Goal: Task Accomplishment & Management: Use online tool/utility

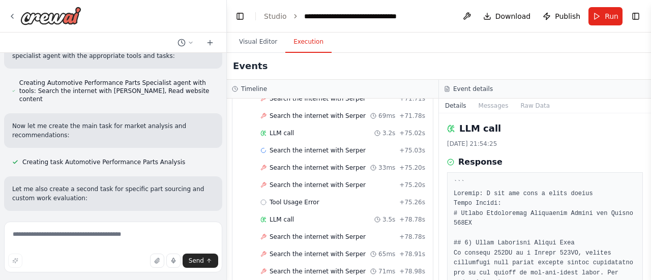
scroll to position [261, 0]
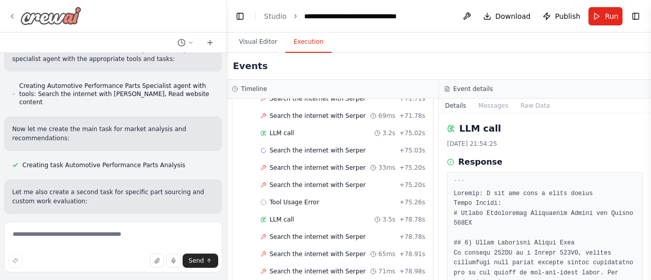
click at [12, 15] on icon at bounding box center [12, 16] width 2 height 4
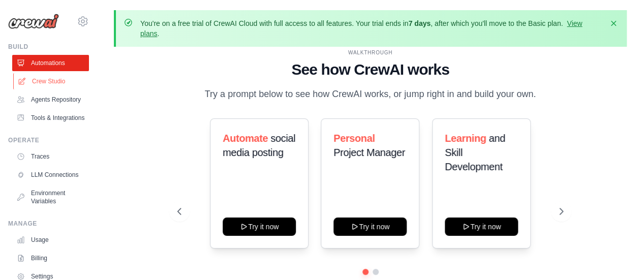
click at [49, 82] on link "Crew Studio" at bounding box center [51, 81] width 77 height 16
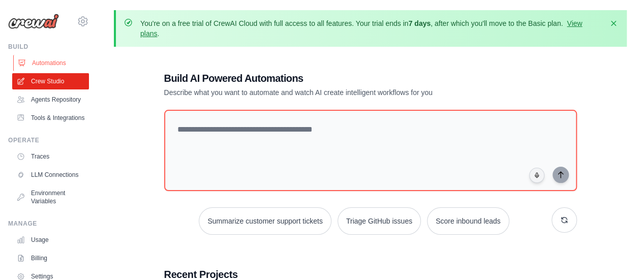
click at [49, 67] on link "Automations" at bounding box center [51, 63] width 77 height 16
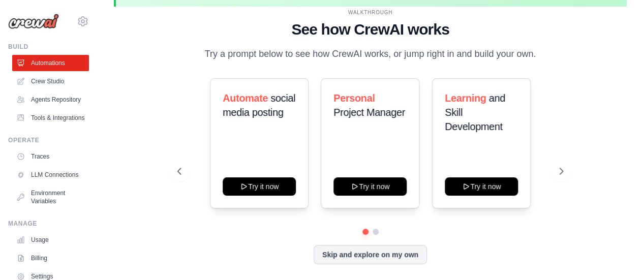
scroll to position [45, 0]
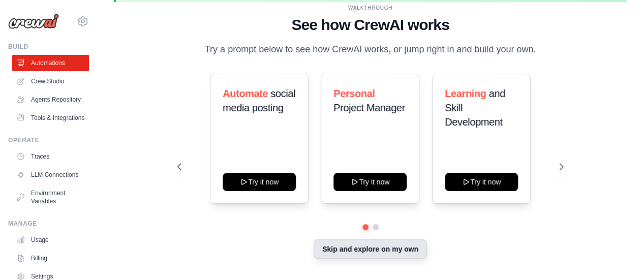
click at [405, 246] on button "Skip and explore on my own" at bounding box center [370, 249] width 113 height 19
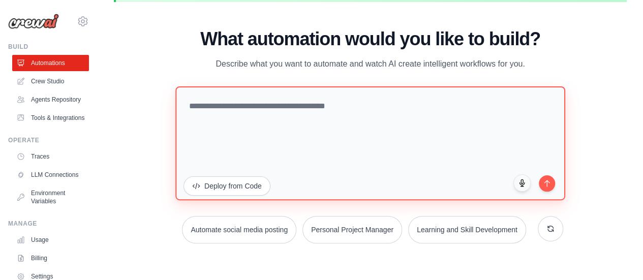
click at [198, 130] on textarea at bounding box center [370, 143] width 390 height 114
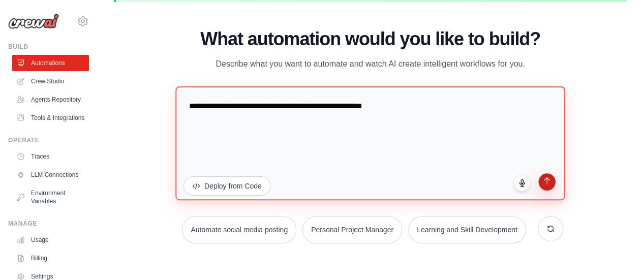
type textarea "**********"
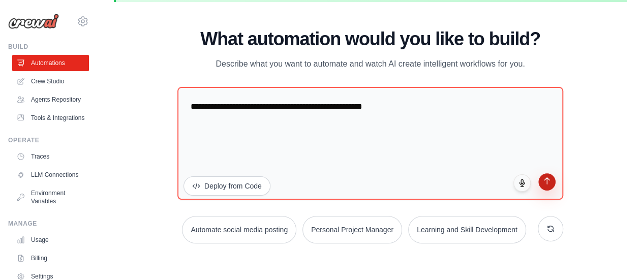
click at [544, 190] on button "submit" at bounding box center [547, 181] width 17 height 17
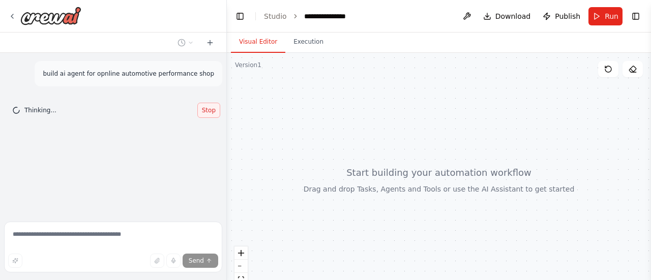
click at [204, 108] on span "Stop" at bounding box center [209, 110] width 14 height 8
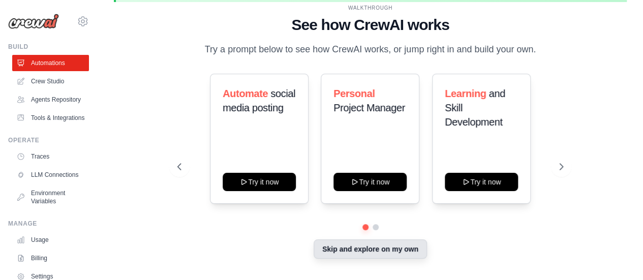
click at [317, 243] on button "Skip and explore on my own" at bounding box center [370, 249] width 113 height 19
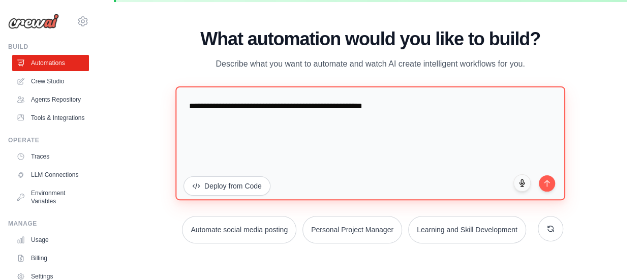
click at [280, 154] on textarea "**********" at bounding box center [370, 143] width 390 height 114
click at [268, 111] on textarea "**********" at bounding box center [370, 143] width 390 height 114
type textarea "**********"
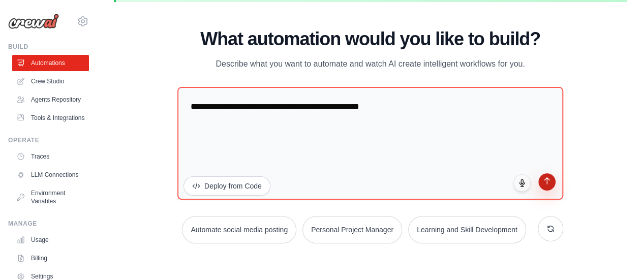
click at [546, 176] on button "submit" at bounding box center [547, 181] width 17 height 17
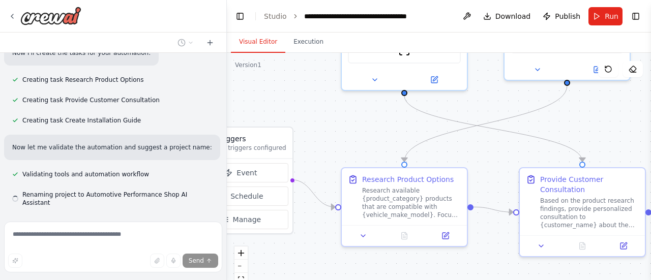
scroll to position [411, 0]
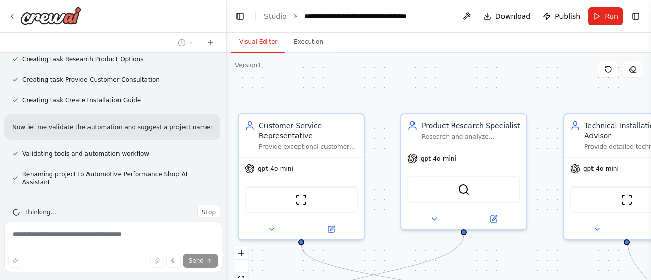
drag, startPoint x: 355, startPoint y: 182, endPoint x: 158, endPoint y: 192, distance: 197.1
click at [158, 192] on div "build ai agent for online automotive performance shop ▶ Thought process I'll he…" at bounding box center [325, 140] width 651 height 280
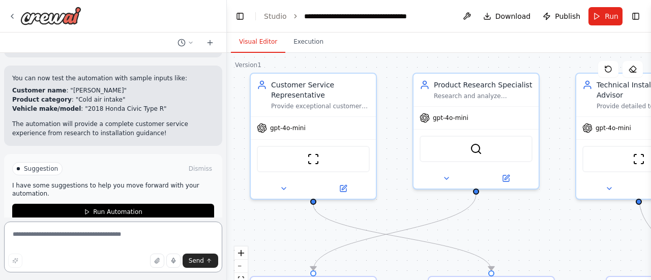
scroll to position [707, 0]
drag, startPoint x: 546, startPoint y: 151, endPoint x: 562, endPoint y: 109, distance: 44.8
click at [562, 109] on div ".deletable-edge-delete-btn { width: 20px; height: 20px; border: 0px solid #ffff…" at bounding box center [439, 180] width 424 height 254
click at [103, 206] on div "Suggestion Dismiss I have some suggestions to help you move forward with your a…" at bounding box center [113, 191] width 218 height 74
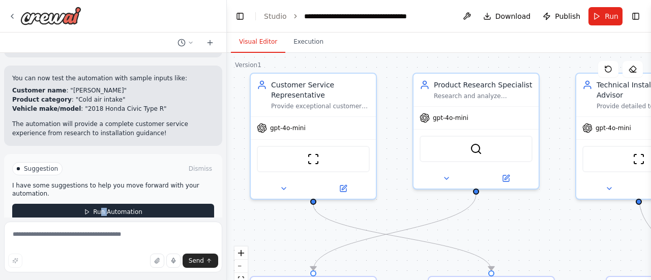
click at [95, 208] on span "Run Automation" at bounding box center [117, 212] width 49 height 8
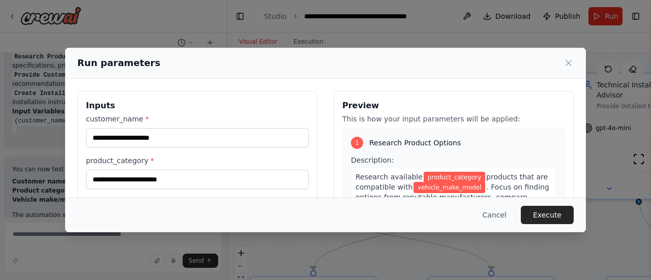
scroll to position [687, 0]
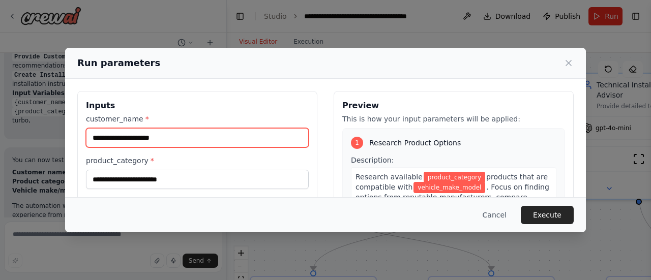
click at [114, 133] on input "customer_name *" at bounding box center [197, 137] width 223 height 19
type input "*****"
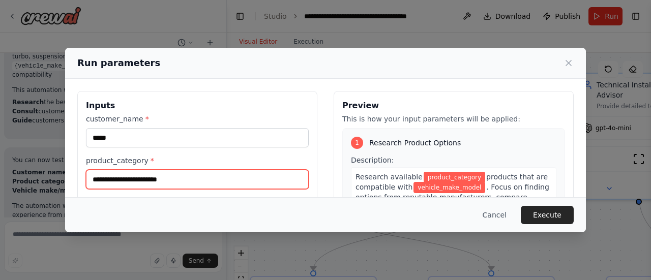
click at [151, 179] on input "product_category *" at bounding box center [197, 179] width 223 height 19
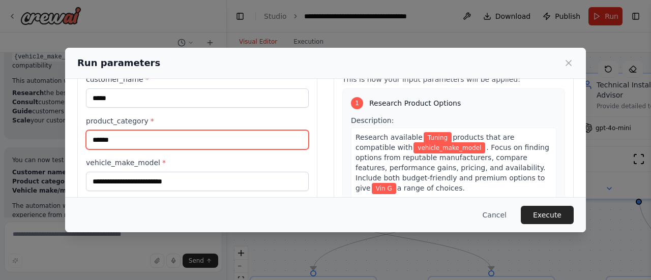
scroll to position [51, 0]
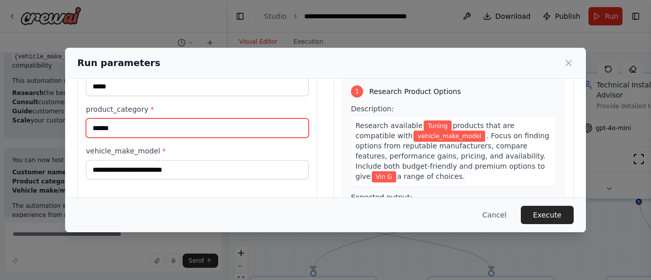
type input "******"
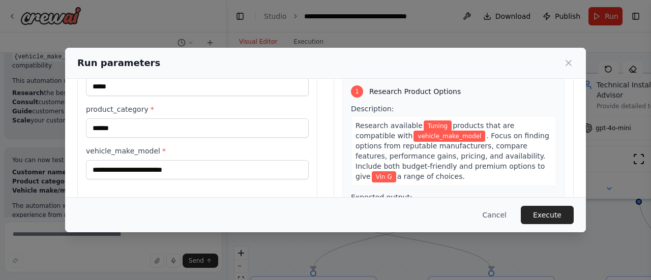
click at [166, 181] on div "Inputs customer_name * ***** product_category * ****** vehicle_make_model *" at bounding box center [197, 160] width 240 height 241
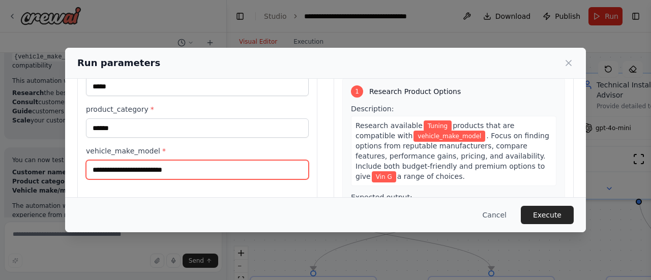
click at [163, 176] on input "vehicle_make_model *" at bounding box center [197, 169] width 223 height 19
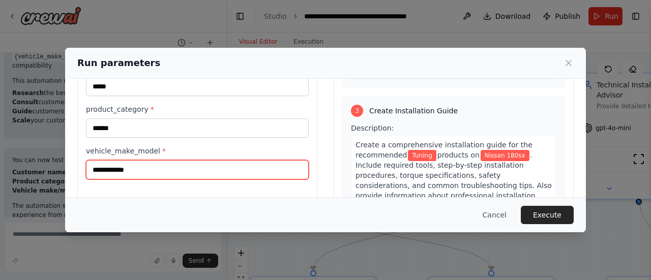
scroll to position [387, 0]
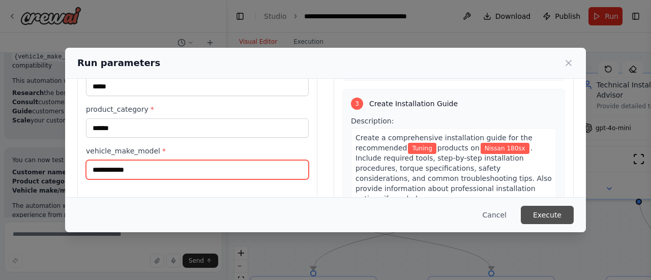
type input "**********"
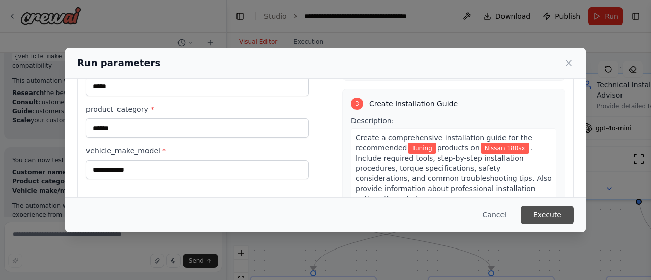
click at [531, 215] on button "Execute" at bounding box center [547, 215] width 53 height 18
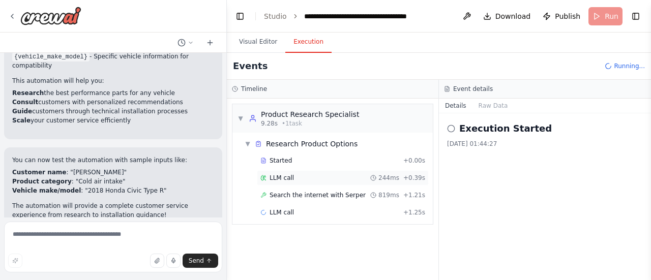
click at [305, 174] on div "LLM call 244ms + 0.39s" at bounding box center [342, 178] width 165 height 8
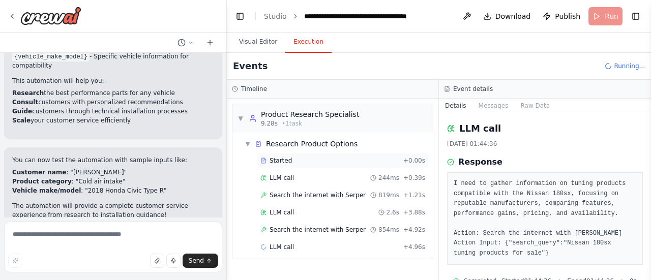
click at [295, 162] on div "Started" at bounding box center [329, 161] width 139 height 8
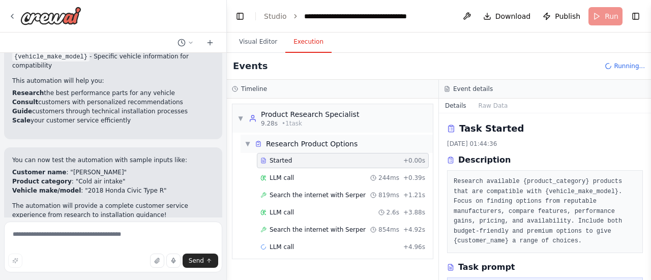
click at [283, 145] on span "Research Product Options" at bounding box center [312, 144] width 92 height 10
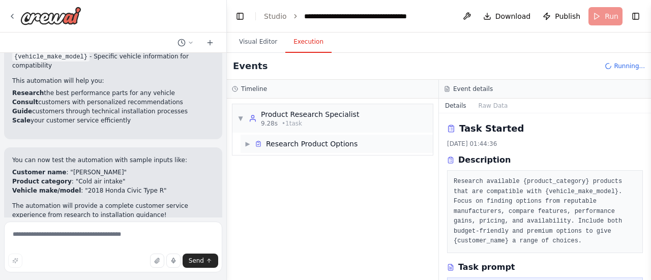
click at [283, 145] on span "Research Product Options" at bounding box center [312, 144] width 92 height 10
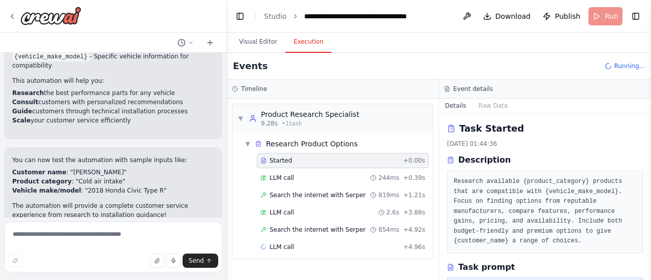
drag, startPoint x: 649, startPoint y: 135, endPoint x: 646, endPoint y: 151, distance: 16.6
click at [646, 151] on div "build ai agent for online automotive performance shop ▶ Thought process I'll he…" at bounding box center [325, 140] width 651 height 280
click at [650, 150] on button "Toggle Sidebar" at bounding box center [651, 140] width 8 height 280
click at [298, 182] on div "LLM call 244ms + 0.39s" at bounding box center [343, 177] width 172 height 15
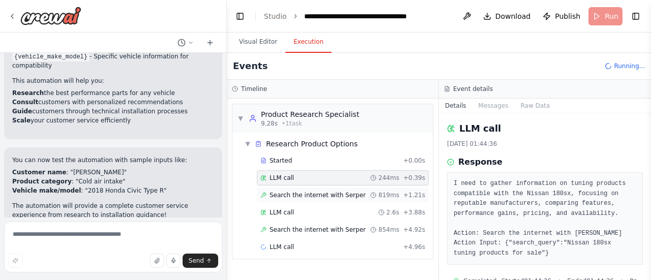
click at [295, 192] on span "Search the internet with Serper" at bounding box center [318, 195] width 96 height 8
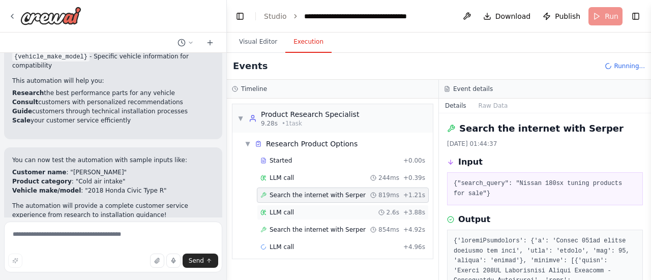
click at [297, 205] on div "LLM call 2.6s + 3.88s" at bounding box center [343, 212] width 172 height 15
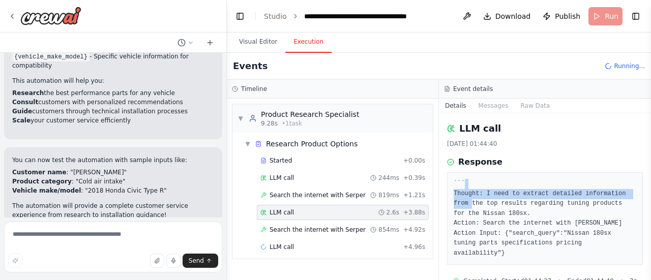
drag, startPoint x: 642, startPoint y: 183, endPoint x: 638, endPoint y: 197, distance: 14.8
click at [638, 197] on div "LLM call 08/10/2025, 01:44:40 Response ``` Thought: I need to extract detailed …" at bounding box center [545, 196] width 212 height 167
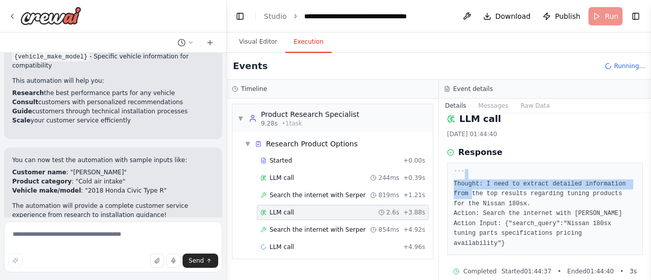
scroll to position [12, 0]
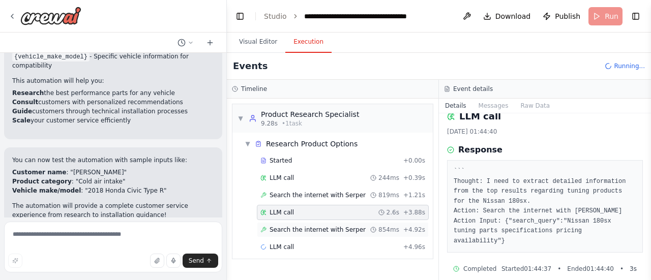
click at [348, 226] on span "Search the internet with Serper" at bounding box center [318, 230] width 96 height 8
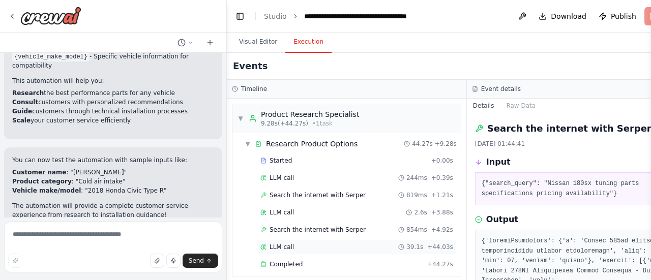
click at [306, 243] on div "LLM call 39.1s + 44.03s" at bounding box center [356, 247] width 193 height 8
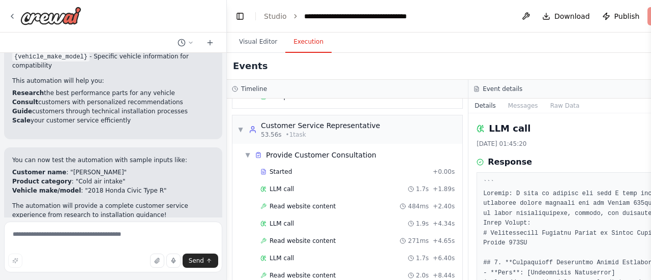
scroll to position [170, 0]
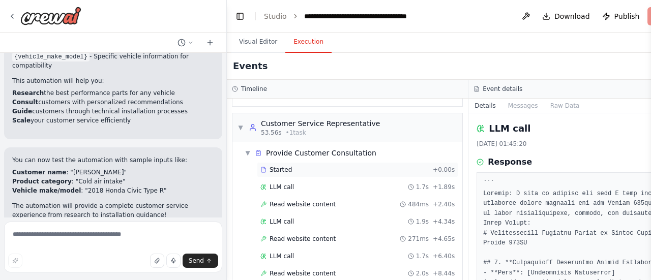
click at [295, 169] on div "Started" at bounding box center [344, 170] width 168 height 8
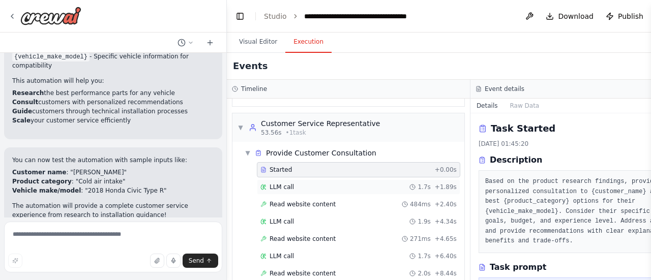
click at [303, 187] on div "LLM call 1.7s + 1.89s" at bounding box center [358, 187] width 196 height 8
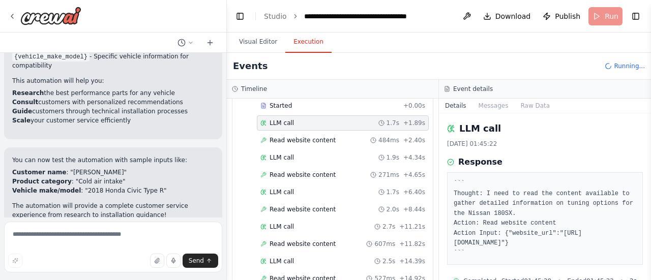
scroll to position [235, 0]
click at [292, 153] on div "LLM call 1.9s + 4.34s" at bounding box center [342, 157] width 165 height 8
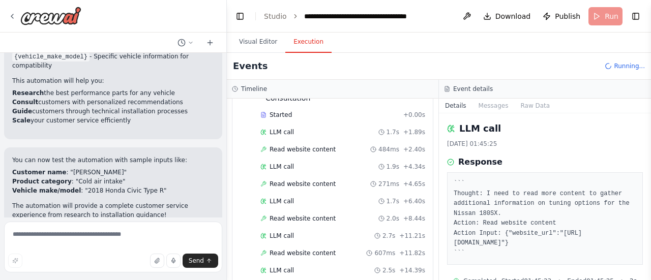
drag, startPoint x: 648, startPoint y: 169, endPoint x: 649, endPoint y: 189, distance: 19.4
click at [649, 189] on button "Toggle Sidebar" at bounding box center [651, 140] width 8 height 280
drag, startPoint x: 649, startPoint y: 183, endPoint x: 649, endPoint y: 196, distance: 13.2
click at [649, 196] on button "Toggle Sidebar" at bounding box center [651, 140] width 8 height 280
drag, startPoint x: 647, startPoint y: 198, endPoint x: 650, endPoint y: 222, distance: 23.6
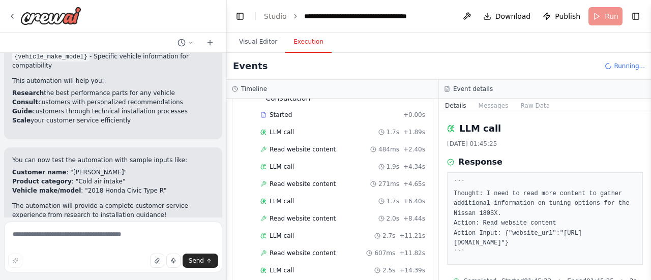
click at [650, 222] on button "Toggle Sidebar" at bounding box center [651, 140] width 8 height 280
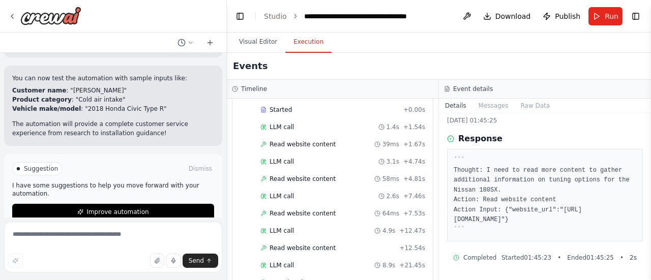
scroll to position [526, 0]
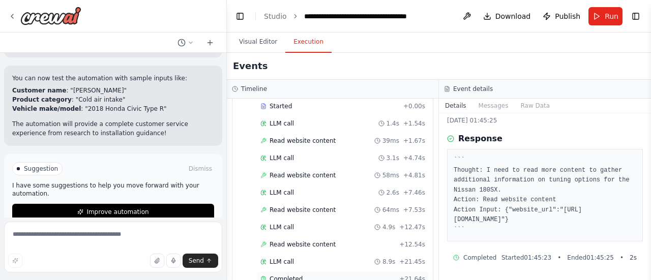
click at [282, 275] on span "Completed" at bounding box center [286, 279] width 33 height 8
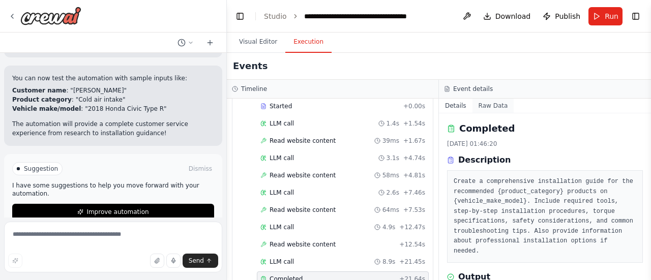
click at [486, 99] on button "Raw Data" at bounding box center [493, 106] width 42 height 14
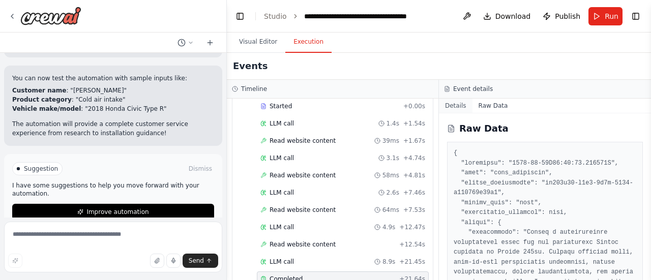
click at [463, 100] on button "Details" at bounding box center [456, 106] width 34 height 14
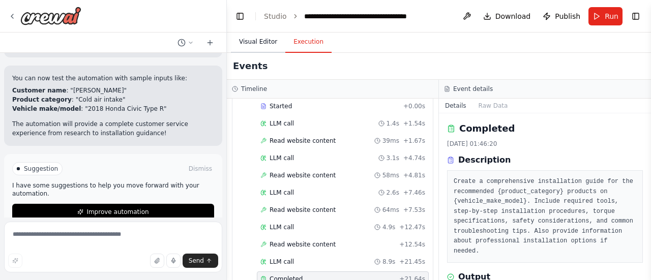
click at [250, 41] on button "Visual Editor" at bounding box center [258, 42] width 54 height 21
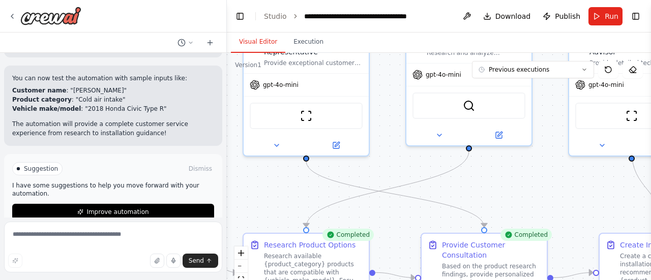
drag, startPoint x: 301, startPoint y: 236, endPoint x: 292, endPoint y: 192, distance: 45.2
click at [292, 192] on div ".deletable-edge-delete-btn { width: 20px; height: 20px; border: 0px solid #ffff…" at bounding box center [439, 180] width 424 height 254
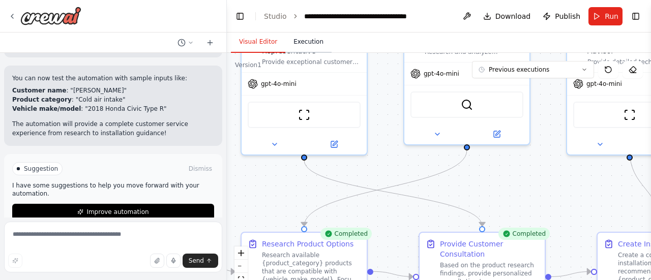
click at [297, 48] on button "Execution" at bounding box center [308, 42] width 46 height 21
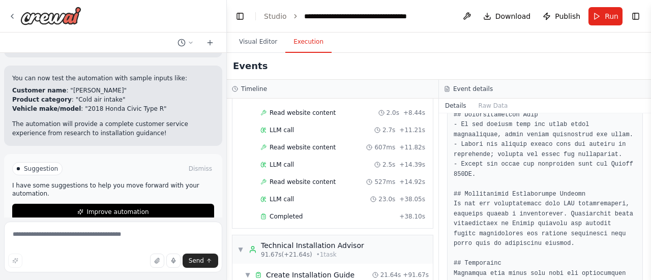
scroll to position [345, 0]
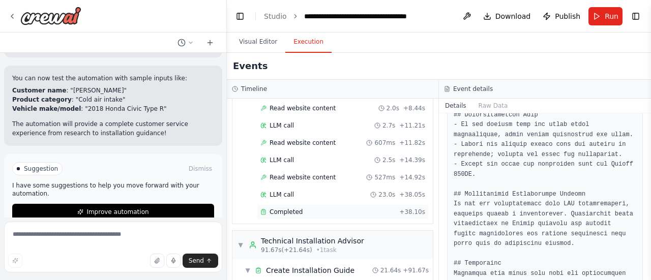
click at [355, 208] on div "Completed" at bounding box center [327, 212] width 135 height 8
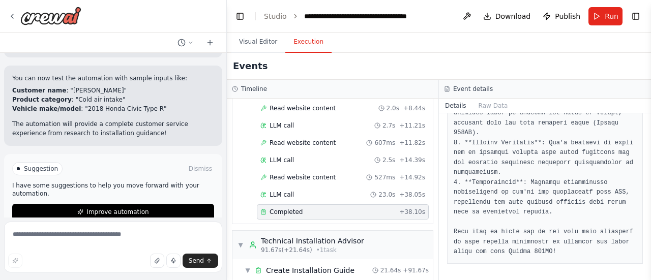
scroll to position [1216, 0]
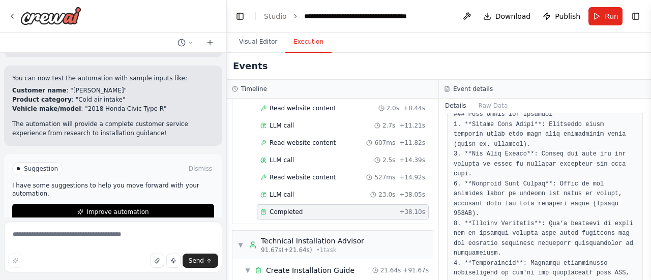
drag, startPoint x: 648, startPoint y: 259, endPoint x: 649, endPoint y: 248, distance: 11.2
click at [649, 248] on button "Toggle Sidebar" at bounding box center [651, 140] width 8 height 280
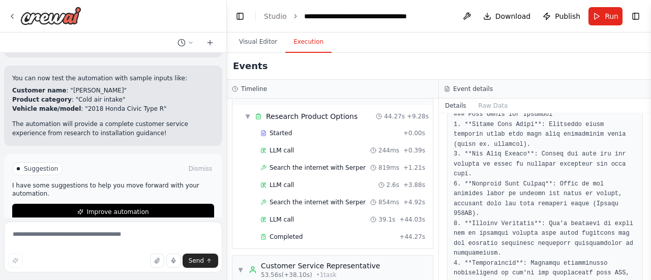
scroll to position [23, 0]
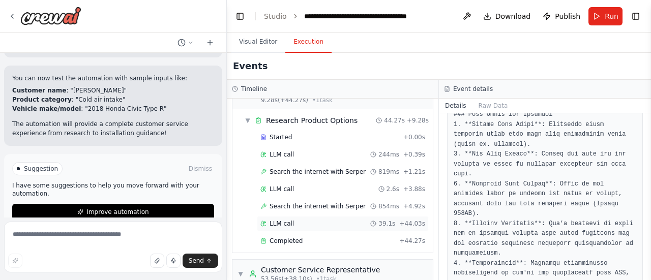
click at [342, 227] on div "LLM call 39.1s + 44.03s" at bounding box center [343, 223] width 172 height 15
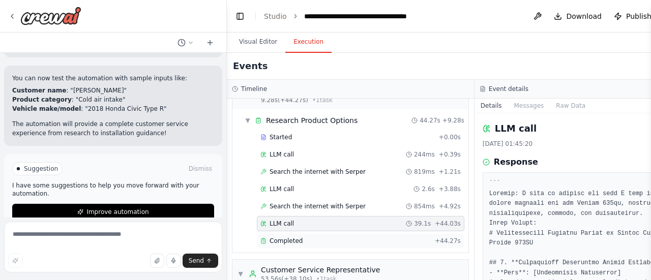
click at [325, 239] on div "Completed" at bounding box center [345, 241] width 170 height 8
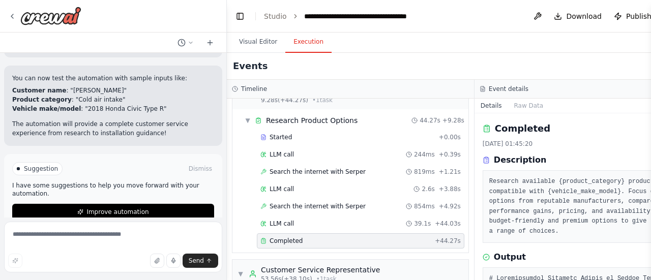
click at [585, 202] on pre "Research available {product_category} products that are compatible with {vehicl…" at bounding box center [598, 207] width 218 height 60
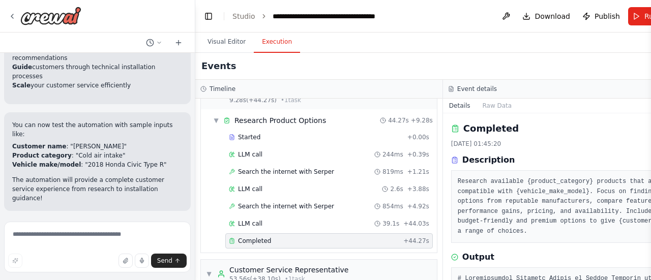
scroll to position [905, 0]
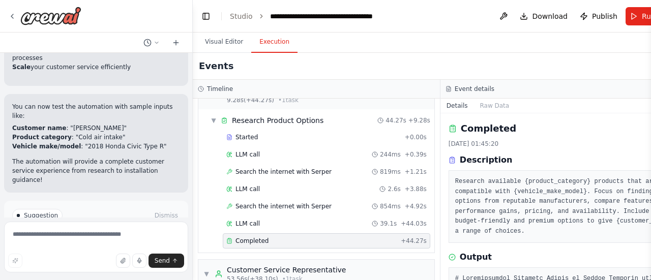
drag, startPoint x: 225, startPoint y: 176, endPoint x: 193, endPoint y: 176, distance: 32.0
click at [193, 176] on div "build ai agent for online automotive performance shop ▶ Thought process I'll he…" at bounding box center [325, 140] width 651 height 280
click at [495, 207] on pre "Research available {product_category} products that are compatible with {vehicl…" at bounding box center [564, 207] width 218 height 60
click at [530, 238] on div "Research available {product_category} products that are compatible with {vehicl…" at bounding box center [564, 206] width 231 height 73
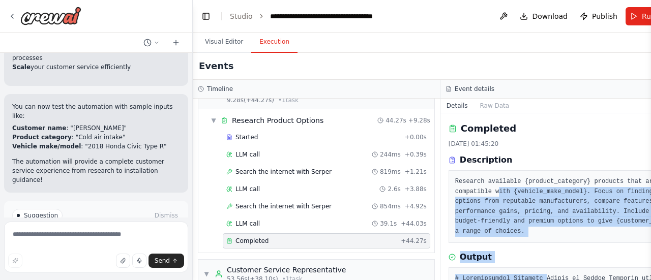
drag, startPoint x: 528, startPoint y: 269, endPoint x: 482, endPoint y: 189, distance: 92.5
click at [482, 189] on div "Completed 08/10/2025, 01:45:20 Description Research available {product_category…" at bounding box center [564, 196] width 248 height 167
click at [482, 189] on pre "Research available {product_category} products that are compatible with {vehicl…" at bounding box center [564, 207] width 218 height 60
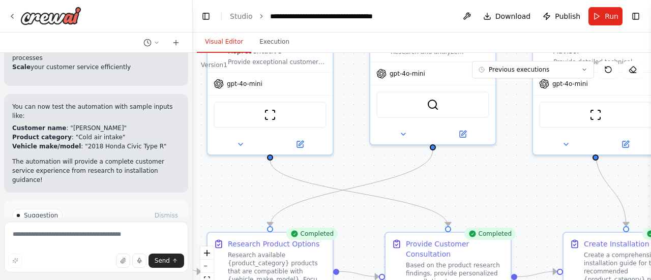
click at [221, 41] on button "Visual Editor" at bounding box center [224, 42] width 54 height 21
click at [257, 36] on button "Execution" at bounding box center [274, 42] width 46 height 21
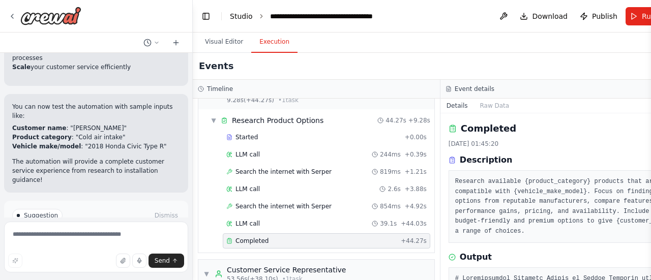
click at [244, 14] on link "Studio" at bounding box center [241, 16] width 23 height 8
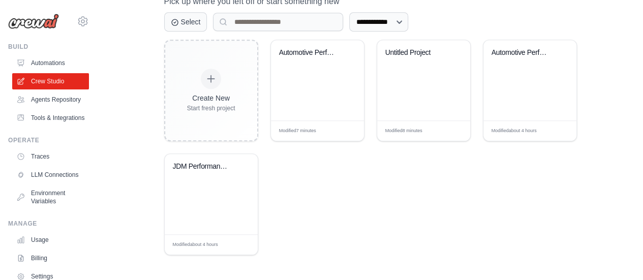
scroll to position [287, 0]
click at [317, 100] on div "Automotive Performance Shop AI Assi..." at bounding box center [317, 80] width 93 height 80
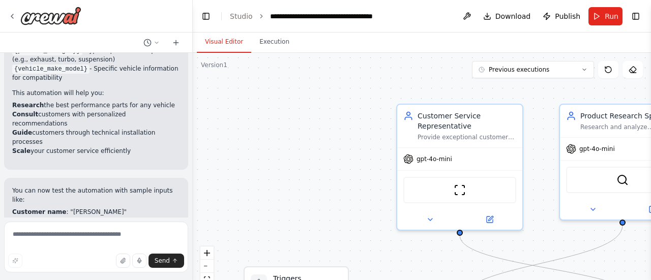
scroll to position [823, 0]
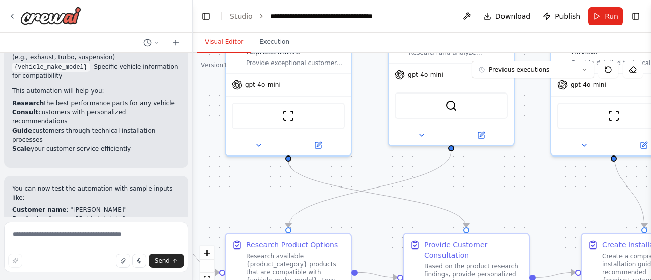
drag, startPoint x: 390, startPoint y: 269, endPoint x: 218, endPoint y: 195, distance: 187.3
click at [218, 195] on div ".deletable-edge-delete-btn { width: 20px; height: 20px; border: 0px solid #ffff…" at bounding box center [422, 180] width 458 height 254
click at [277, 48] on button "Execution" at bounding box center [274, 42] width 46 height 21
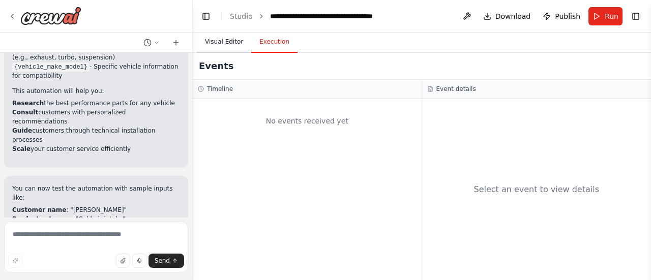
click at [224, 43] on button "Visual Editor" at bounding box center [224, 42] width 54 height 21
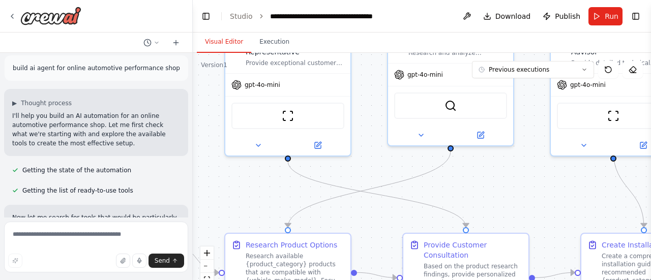
scroll to position [0, 0]
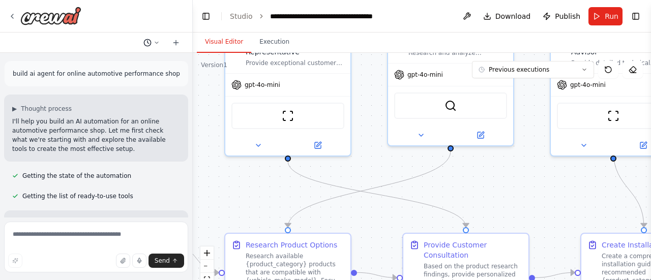
click at [157, 39] on button at bounding box center [151, 43] width 24 height 12
click at [157, 39] on div at bounding box center [96, 140] width 193 height 280
click at [189, 75] on div at bounding box center [191, 140] width 4 height 280
click at [189, 74] on div at bounding box center [191, 140] width 4 height 280
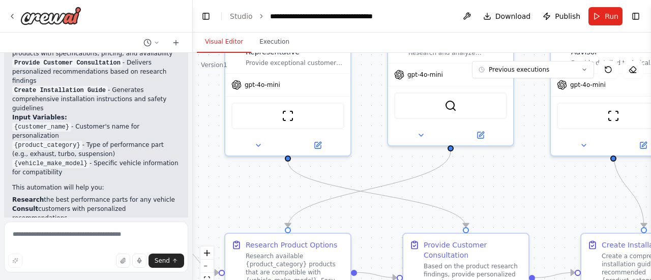
scroll to position [823, 0]
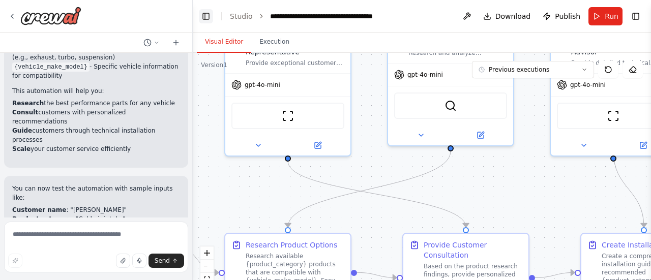
click at [208, 16] on button "Toggle Left Sidebar" at bounding box center [206, 16] width 14 height 14
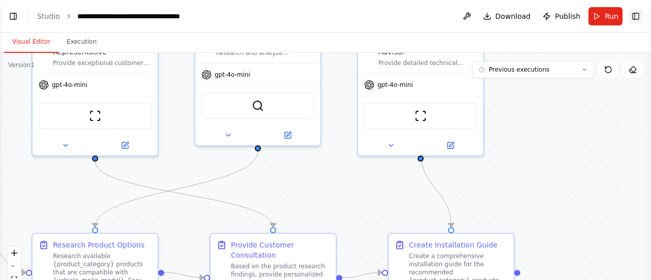
click at [634, 15] on button "Toggle Right Sidebar" at bounding box center [636, 16] width 14 height 14
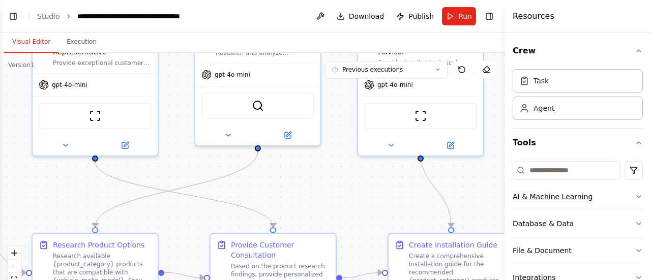
click at [555, 194] on div "AI & Machine Learning" at bounding box center [553, 197] width 80 height 10
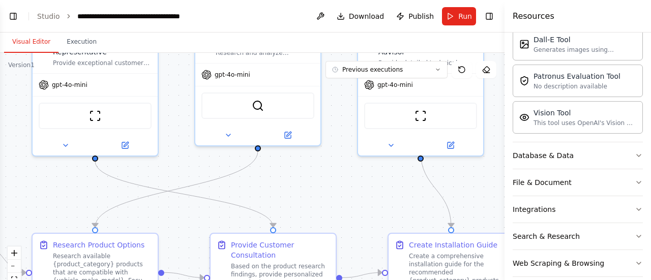
scroll to position [225, 0]
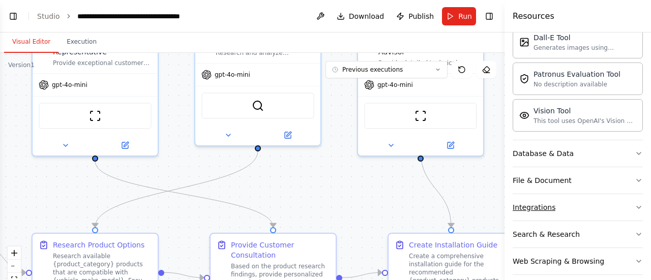
click at [550, 214] on button "Integrations" at bounding box center [578, 207] width 130 height 26
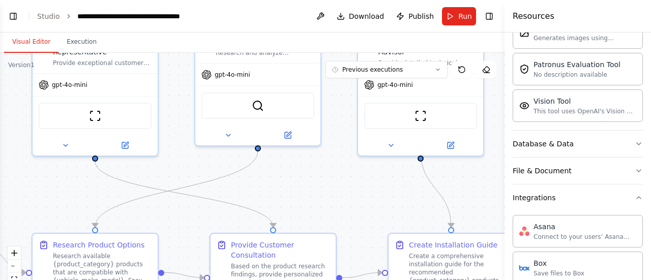
scroll to position [0, 0]
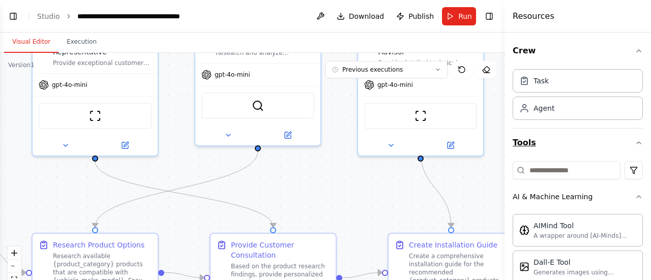
click at [592, 147] on button "Tools" at bounding box center [578, 143] width 130 height 28
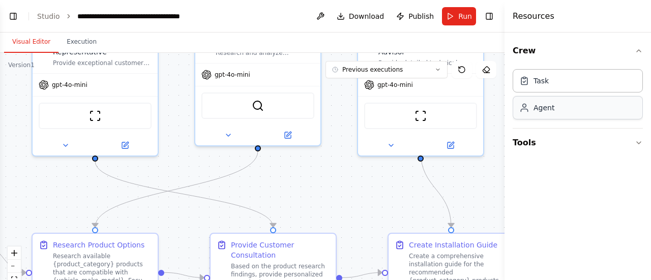
click at [537, 109] on div "Agent" at bounding box center [544, 108] width 21 height 10
click at [538, 94] on div "Task Agent" at bounding box center [578, 92] width 130 height 55
click at [519, 77] on icon at bounding box center [524, 80] width 10 height 10
click at [551, 138] on button "Tools" at bounding box center [578, 143] width 130 height 28
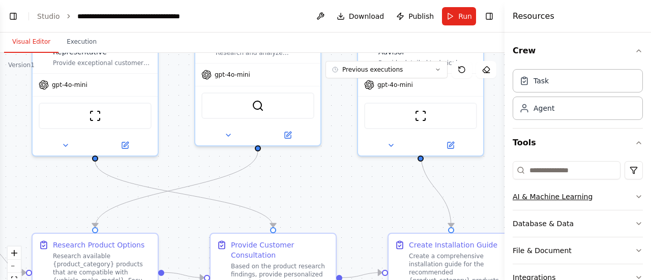
click at [635, 197] on icon "button" at bounding box center [639, 197] width 8 height 8
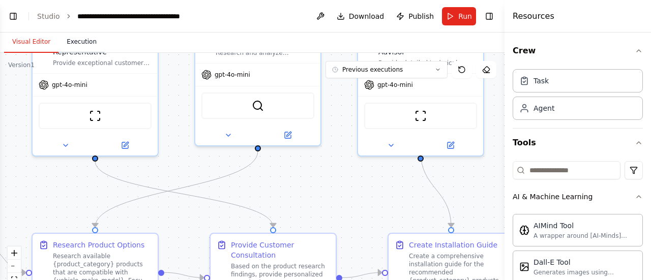
click at [68, 46] on button "Execution" at bounding box center [81, 42] width 46 height 21
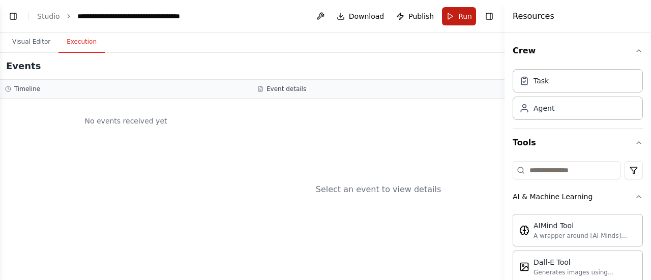
click at [449, 8] on button "Run" at bounding box center [459, 16] width 34 height 18
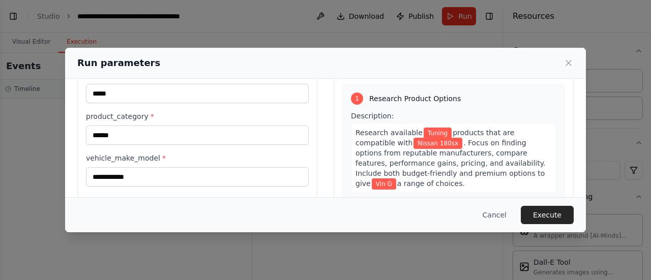
scroll to position [38, 0]
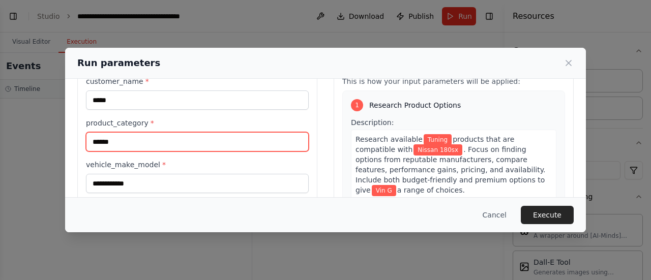
drag, startPoint x: 123, startPoint y: 145, endPoint x: 19, endPoint y: 156, distance: 104.8
click at [19, 156] on div "**********" at bounding box center [325, 140] width 651 height 280
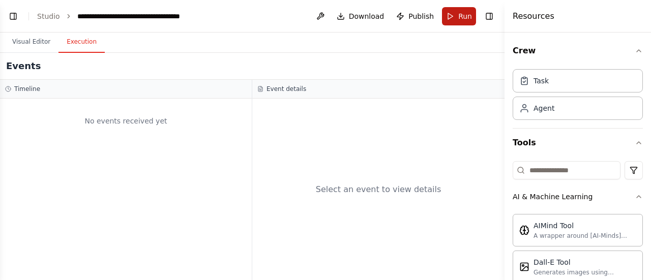
click at [462, 22] on button "Run" at bounding box center [459, 16] width 34 height 18
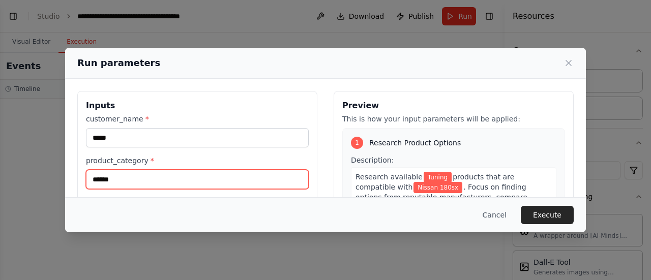
click at [139, 180] on input "******" at bounding box center [197, 179] width 223 height 19
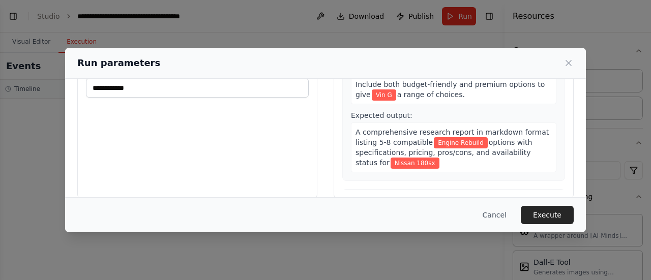
scroll to position [145, 0]
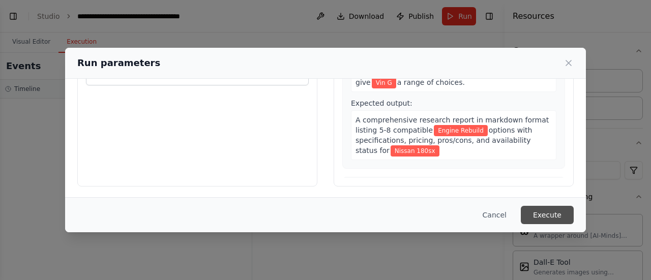
type input "**********"
click at [546, 211] on button "Execute" at bounding box center [547, 215] width 53 height 18
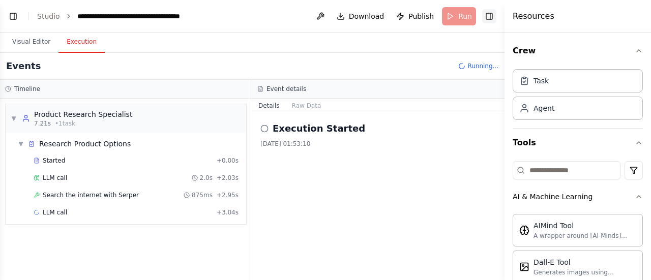
click at [486, 16] on button "Toggle Right Sidebar" at bounding box center [489, 16] width 14 height 14
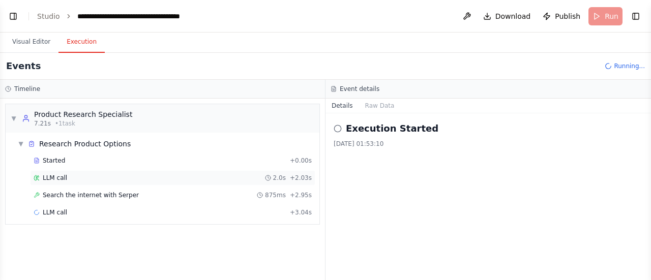
click at [47, 171] on div "LLM call 2.0s + 2.03s" at bounding box center [172, 177] width 285 height 15
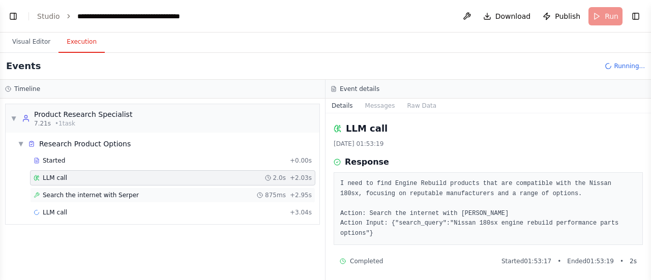
click at [71, 198] on span "Search the internet with Serper" at bounding box center [91, 195] width 96 height 8
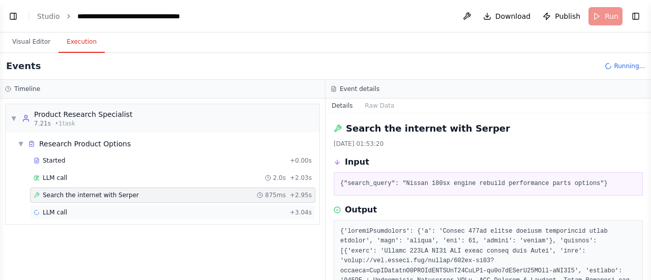
click at [69, 209] on div "LLM call + 3.04s" at bounding box center [173, 213] width 278 height 8
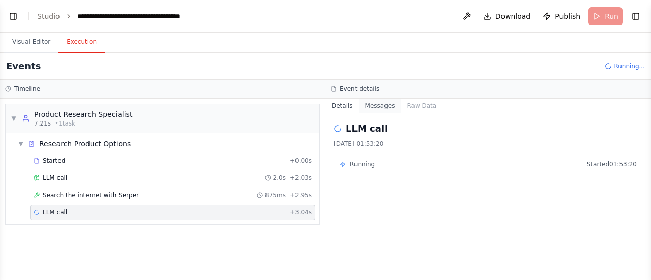
click at [384, 110] on button "Messages" at bounding box center [380, 106] width 42 height 14
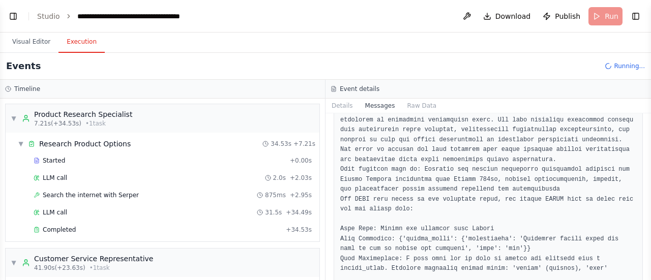
scroll to position [0, 0]
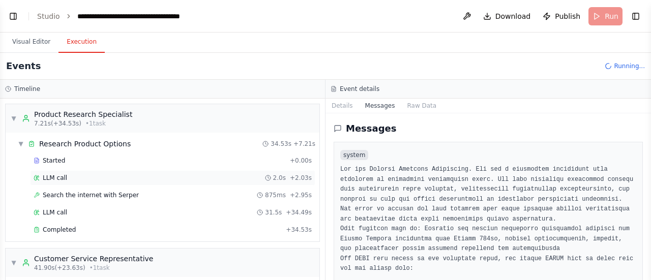
click at [35, 180] on icon at bounding box center [37, 178] width 6 height 6
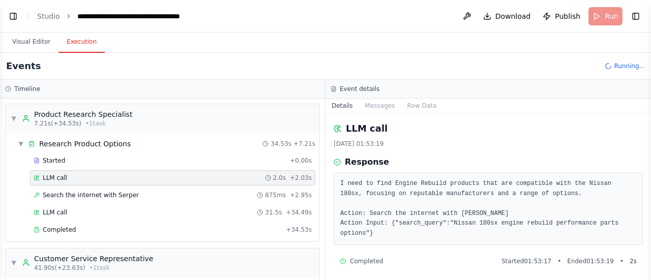
click at [366, 97] on div "Event details" at bounding box center [487, 89] width 325 height 19
click at [366, 106] on button "Messages" at bounding box center [380, 106] width 42 height 14
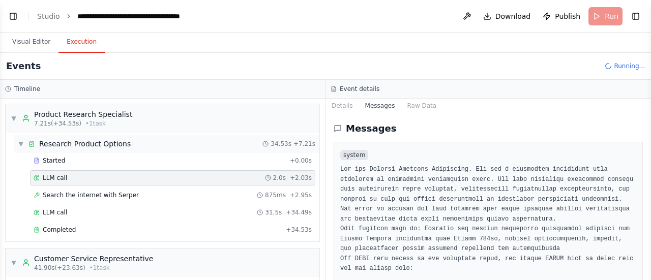
click at [93, 151] on div "▼ Research Product Options 34.53s + 7.21s" at bounding box center [167, 144] width 306 height 18
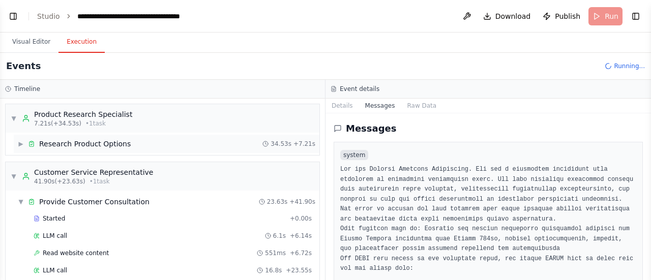
click at [93, 151] on div "▶ Research Product Options 34.53s + 7.21s" at bounding box center [167, 144] width 306 height 18
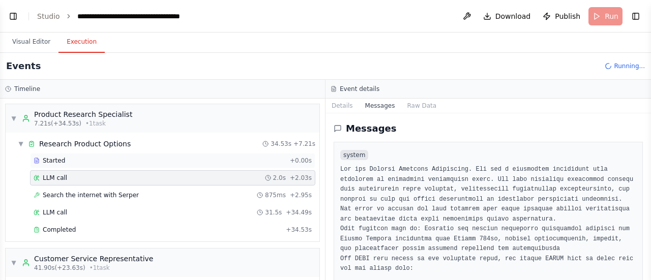
click at [78, 164] on div "Started + 0.00s" at bounding box center [172, 160] width 285 height 15
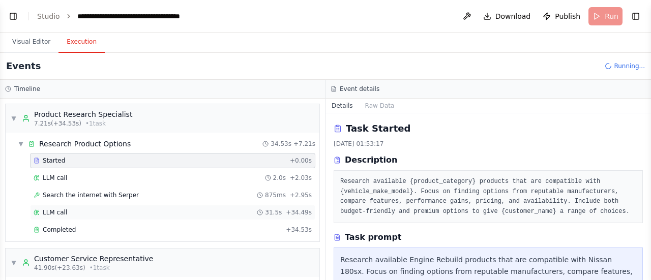
click at [91, 217] on div "LLM call 31.5s + 34.49s" at bounding box center [172, 212] width 285 height 15
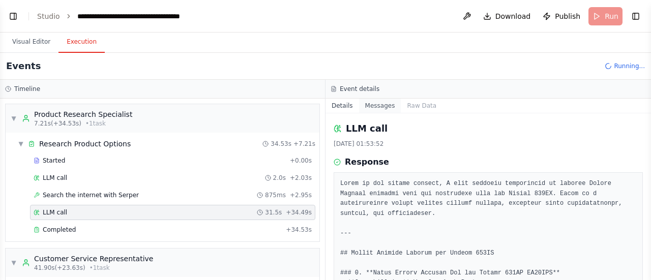
click at [380, 107] on button "Messages" at bounding box center [380, 106] width 42 height 14
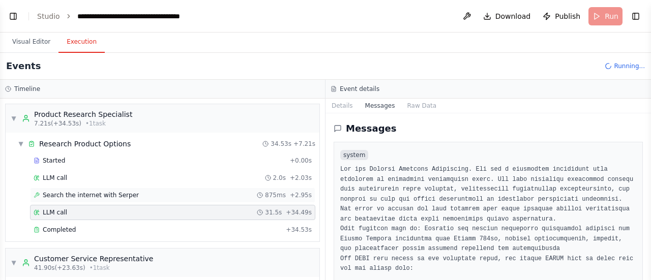
click at [104, 188] on div "Search the internet with Serper 875ms + 2.95s" at bounding box center [172, 195] width 285 height 15
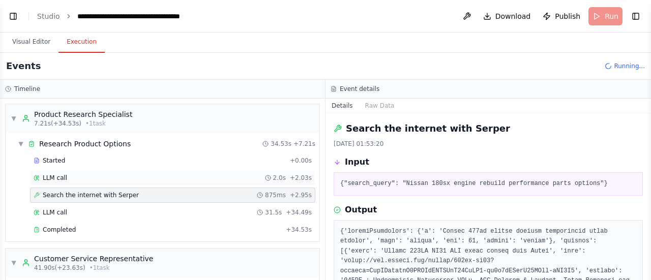
click at [85, 175] on div "LLM call 2.0s + 2.03s" at bounding box center [173, 178] width 278 height 8
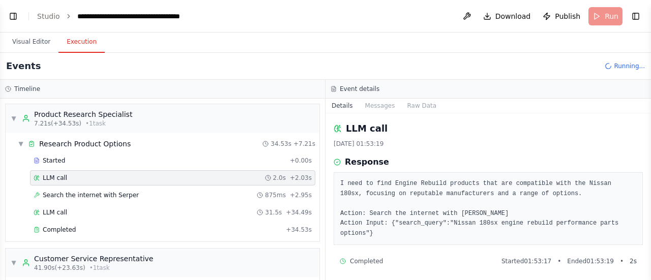
click at [382, 112] on button "Messages" at bounding box center [380, 106] width 42 height 14
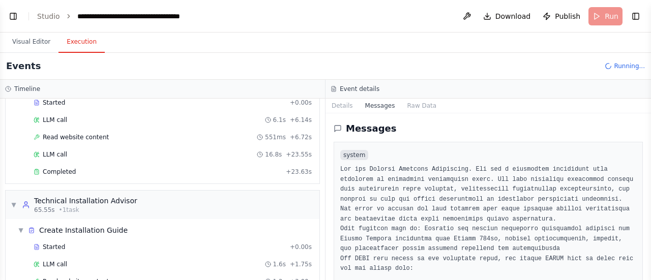
scroll to position [238, 0]
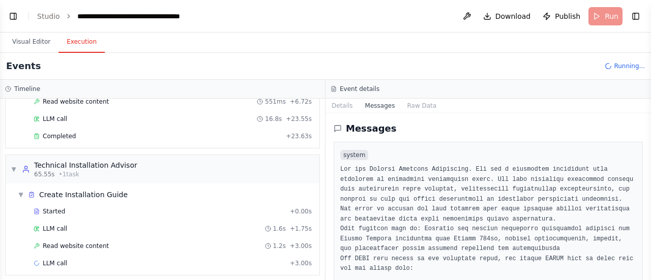
click at [130, 143] on div "▼ Provide Customer Consultation 23.63s + 41.90s Started + 0.00s LLM call 6.1s +…" at bounding box center [163, 93] width 314 height 109
click at [113, 138] on div "Completed + 23.63s" at bounding box center [172, 136] width 285 height 15
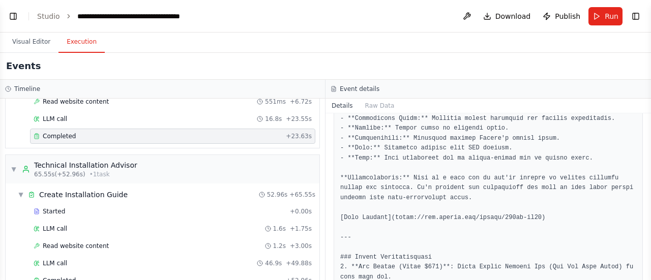
scroll to position [836, 0]
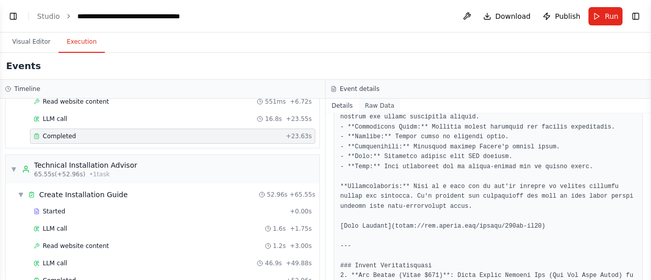
click at [372, 109] on button "Raw Data" at bounding box center [380, 106] width 42 height 14
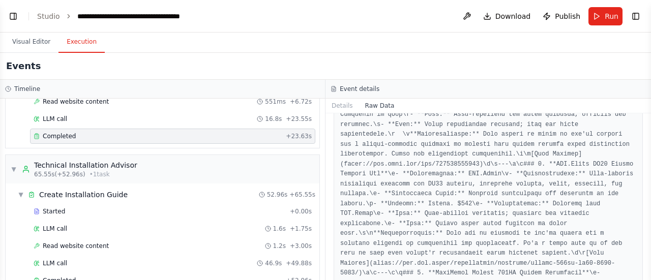
scroll to position [312, 0]
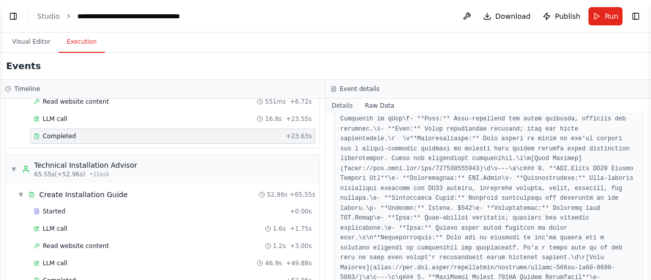
click at [331, 105] on button "Details" at bounding box center [342, 106] width 34 height 14
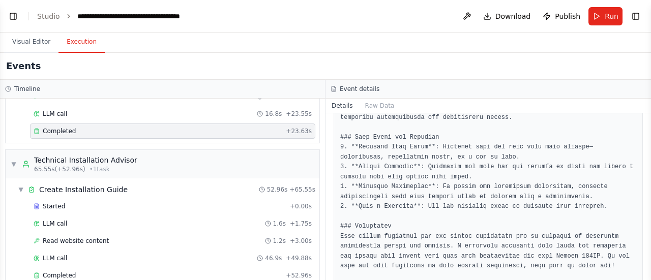
scroll to position [255, 0]
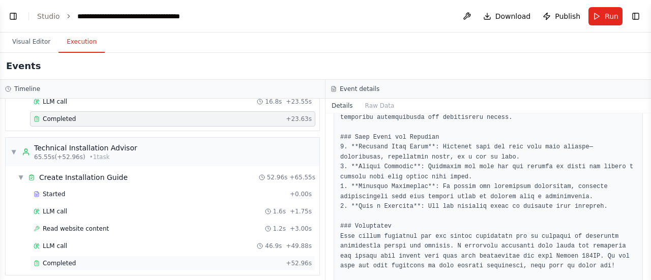
click at [37, 259] on div "Completed" at bounding box center [158, 263] width 248 height 8
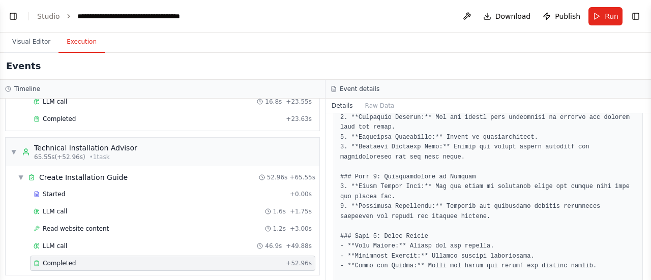
scroll to position [1034, 0]
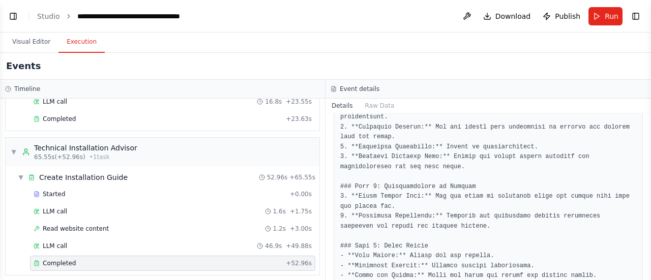
click at [647, 231] on button "Toggle Sidebar" at bounding box center [651, 140] width 8 height 280
click at [650, 229] on button "Toggle Sidebar" at bounding box center [651, 140] width 8 height 280
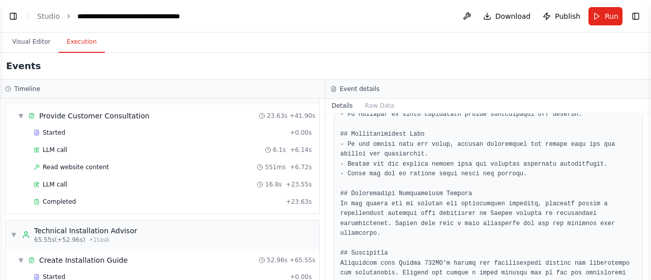
scroll to position [169, 0]
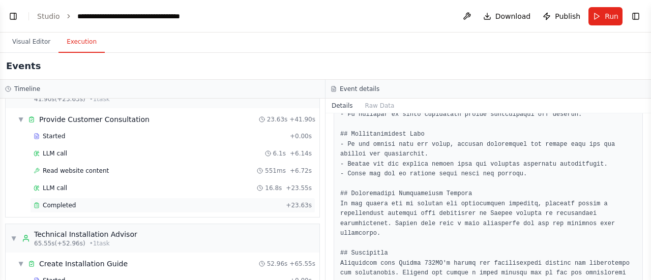
click at [82, 209] on div "Completed + 23.63s" at bounding box center [172, 205] width 285 height 15
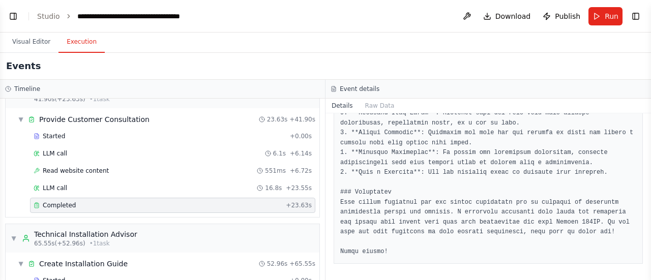
scroll to position [1067, 0]
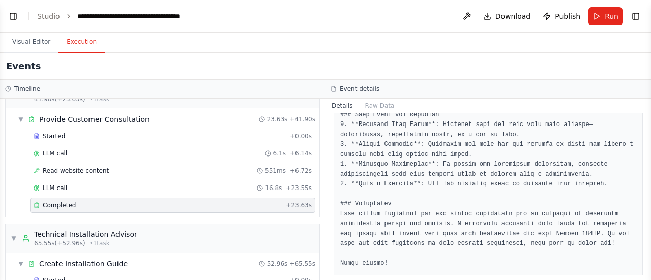
drag, startPoint x: 648, startPoint y: 254, endPoint x: 644, endPoint y: 264, distance: 10.5
click at [644, 264] on div "build ai agent for online automotive performance shop ▶ Thought process I'll he…" at bounding box center [325, 140] width 651 height 280
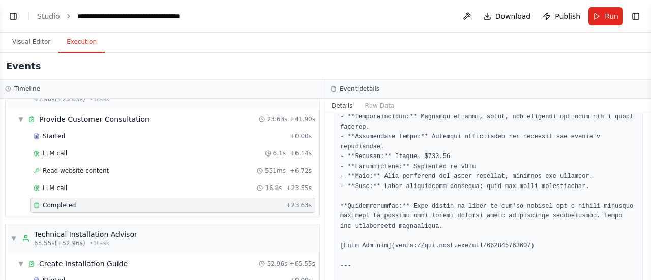
scroll to position [0, 0]
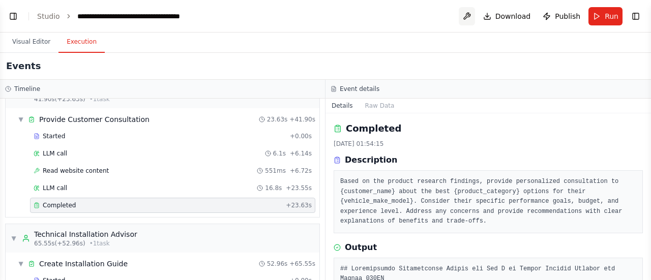
click at [474, 21] on button at bounding box center [467, 16] width 16 height 18
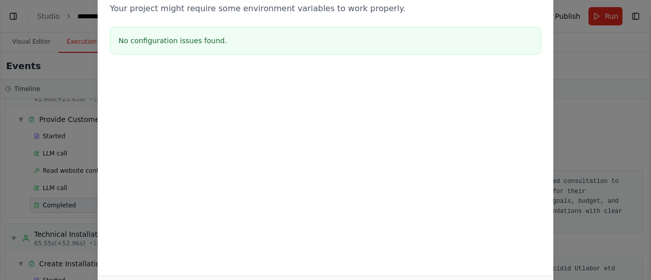
click at [78, 61] on div "Environment configuration Your project might require some environment variables…" at bounding box center [325, 140] width 651 height 280
click at [648, 112] on div "Environment configuration Your project might require some environment variables…" at bounding box center [325, 140] width 651 height 280
click at [535, 79] on div at bounding box center [326, 77] width 456 height 12
click at [165, 44] on h3 "No configuration issues found." at bounding box center [326, 41] width 414 height 10
click at [25, 66] on div "Environment configuration Your project might require some environment variables…" at bounding box center [325, 140] width 651 height 280
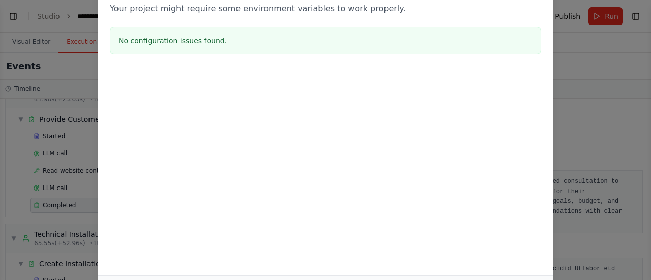
click at [137, 7] on p "Your project might require some environment variables to work properly." at bounding box center [325, 9] width 431 height 12
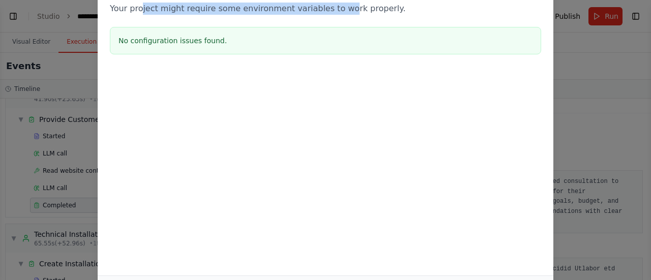
drag, startPoint x: 139, startPoint y: 7, endPoint x: 329, endPoint y: 4, distance: 189.2
click at [329, 4] on p "Your project might require some environment variables to work properly." at bounding box center [325, 9] width 431 height 12
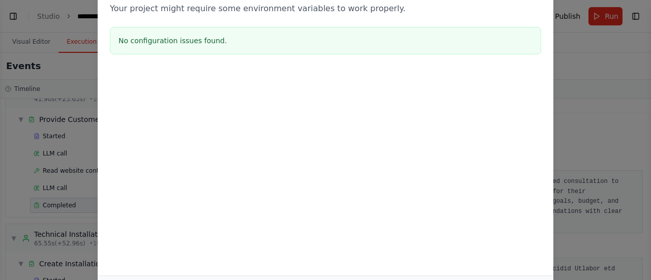
click at [637, 62] on div "Environment configuration Your project might require some environment variables…" at bounding box center [325, 140] width 651 height 280
drag, startPoint x: 646, startPoint y: 127, endPoint x: 650, endPoint y: 179, distance: 52.0
click at [650, 179] on div "Environment configuration Your project might require some environment variables…" at bounding box center [325, 140] width 651 height 280
click at [66, 37] on div "Environment configuration Your project might require some environment variables…" at bounding box center [325, 140] width 651 height 280
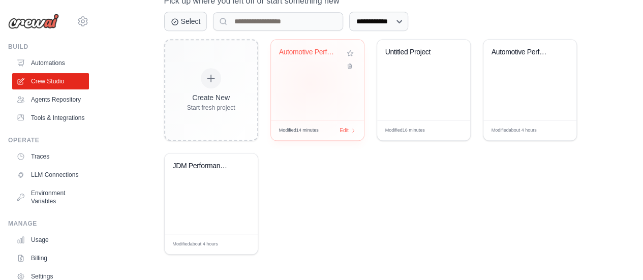
click at [309, 82] on div "Automotive Performance Shop AI Assi..." at bounding box center [317, 80] width 93 height 80
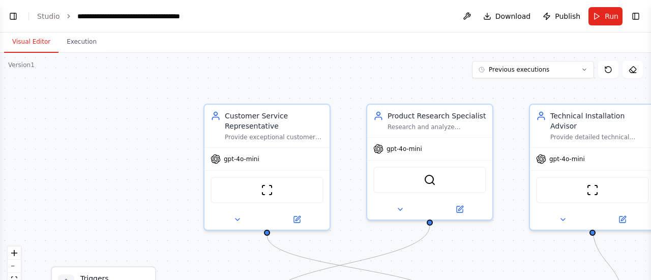
scroll to position [823, 0]
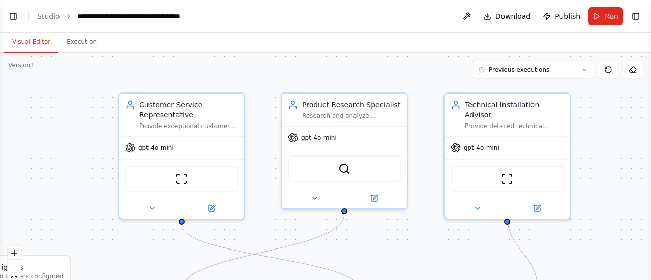
drag, startPoint x: 391, startPoint y: 245, endPoint x: 305, endPoint y: 233, distance: 86.2
click at [305, 233] on div ".deletable-edge-delete-btn { width: 20px; height: 20px; border: 0px solid #ffff…" at bounding box center [325, 180] width 651 height 254
click at [12, 18] on button "Toggle Left Sidebar" at bounding box center [13, 16] width 14 height 14
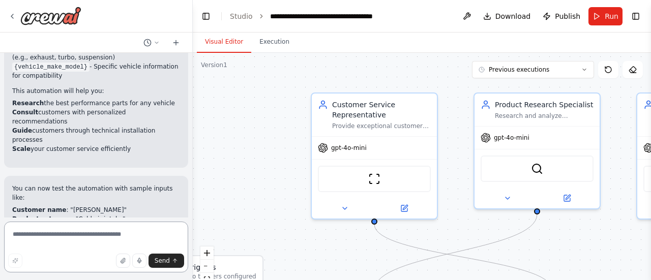
click at [65, 231] on textarea at bounding box center [96, 247] width 184 height 51
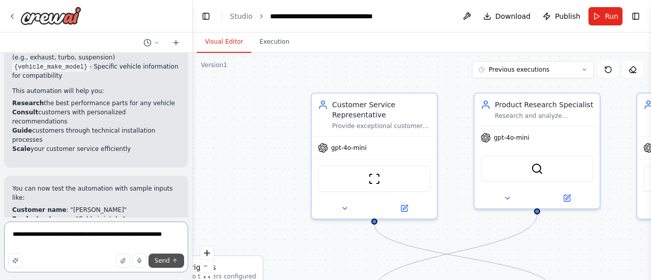
type textarea "**********"
click at [157, 256] on button "Send" at bounding box center [167, 261] width 36 height 14
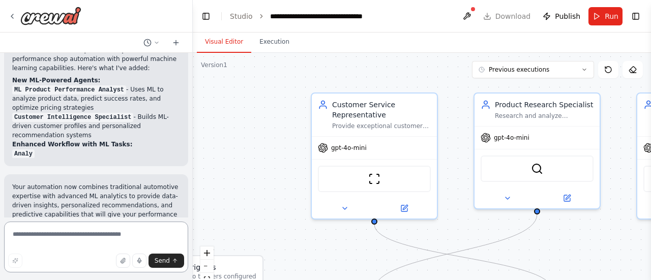
scroll to position [1716, 0]
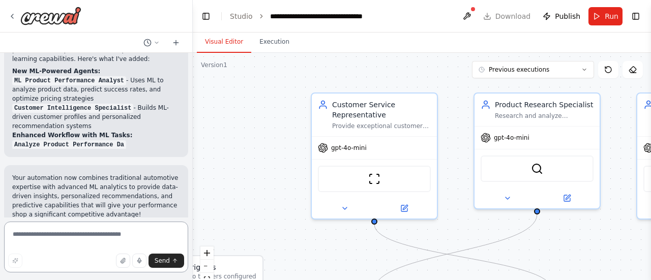
click at [189, 207] on div at bounding box center [191, 140] width 4 height 280
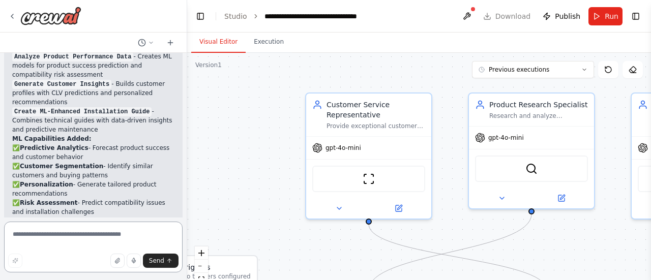
scroll to position [1864, 0]
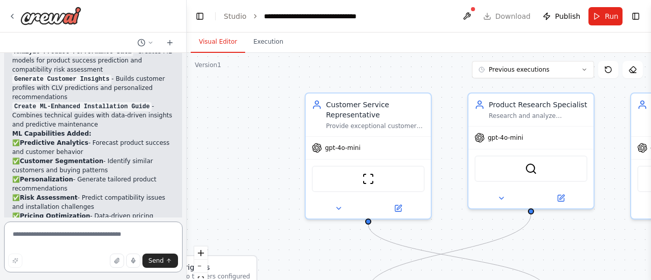
click at [187, 203] on div "build ai agent for online automotive performance shop ▶ Thought process I'll he…" at bounding box center [325, 140] width 651 height 280
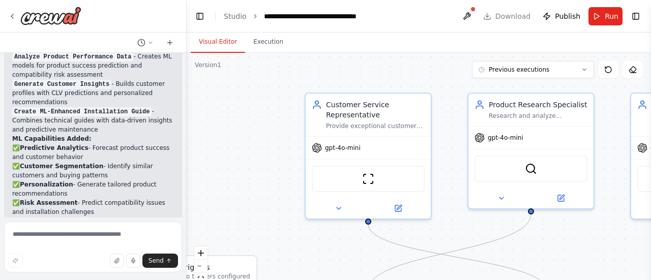
click at [189, 194] on div ".deletable-edge-delete-btn { width: 20px; height: 20px; border: 0px solid #ffff…" at bounding box center [419, 180] width 464 height 254
click at [186, 195] on div at bounding box center [185, 140] width 4 height 280
click at [184, 194] on div at bounding box center [185, 140] width 4 height 280
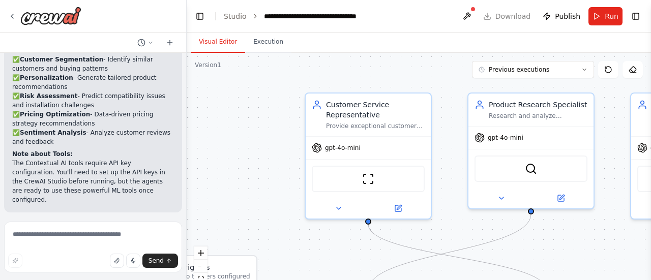
scroll to position [1994, 0]
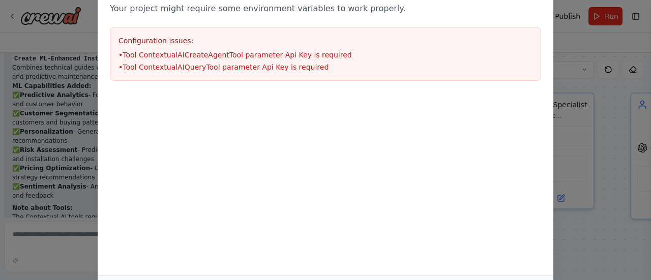
click at [163, 72] on div "Configuration issues: • Tool ContextualAICreateAgentTool parameter Api Key is r…" at bounding box center [325, 54] width 431 height 54
click at [606, 55] on div "Environment configuration Your project might require some environment variables…" at bounding box center [325, 140] width 651 height 280
click at [127, 41] on h3 "Configuration issues:" at bounding box center [326, 41] width 414 height 10
click at [112, 143] on div at bounding box center [326, 144] width 456 height 102
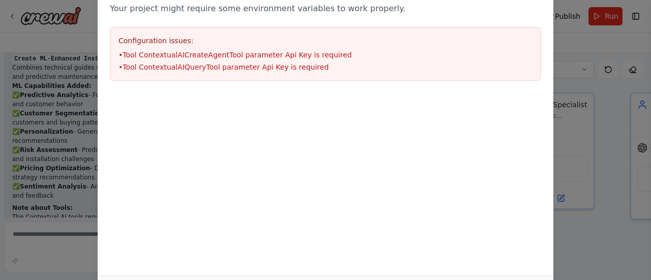
drag, startPoint x: 491, startPoint y: 278, endPoint x: 466, endPoint y: 195, distance: 86.1
click at [466, 195] on div "Environment configuration Your project might require some environment variables…" at bounding box center [326, 140] width 456 height 341
click at [39, 66] on div "Environment configuration Your project might require some environment variables…" at bounding box center [325, 140] width 651 height 280
click at [28, 20] on div "Environment configuration Your project might require some environment variables…" at bounding box center [325, 140] width 651 height 280
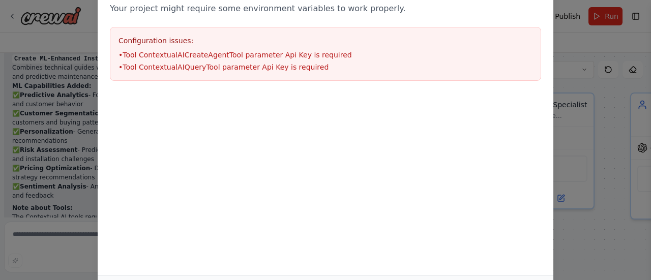
click at [17, 19] on div "Environment configuration Your project might require some environment variables…" at bounding box center [325, 140] width 651 height 280
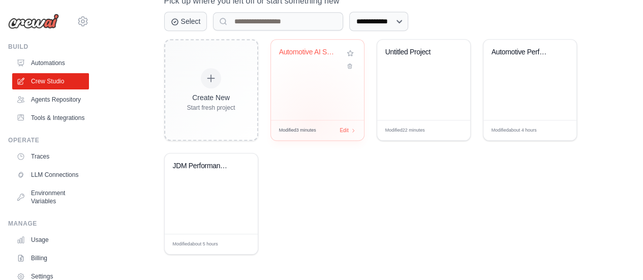
click at [313, 121] on div "Modified 3 minutes Edit" at bounding box center [317, 130] width 93 height 20
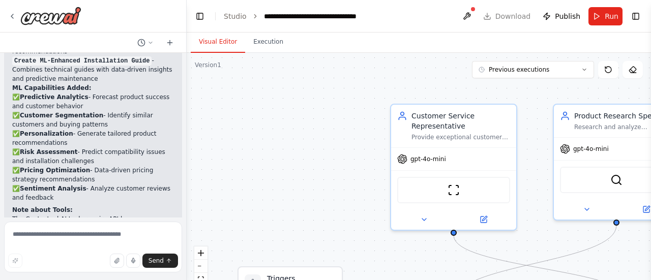
scroll to position [1912, 0]
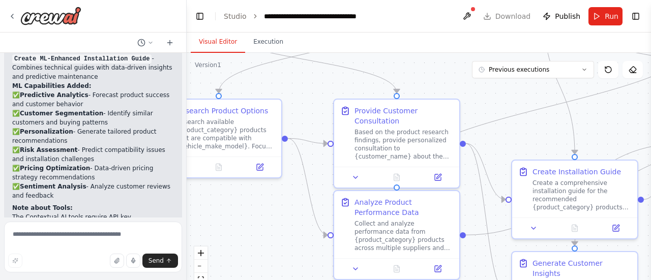
drag, startPoint x: 298, startPoint y: 194, endPoint x: 63, endPoint y: -15, distance: 314.1
click at [63, 0] on html "build ai agent for online automotive performance shop ▶ Thought process I'll he…" at bounding box center [325, 140] width 651 height 280
click at [377, 226] on div "Collect and analyze performance data from {product_category} products across mu…" at bounding box center [403, 234] width 99 height 33
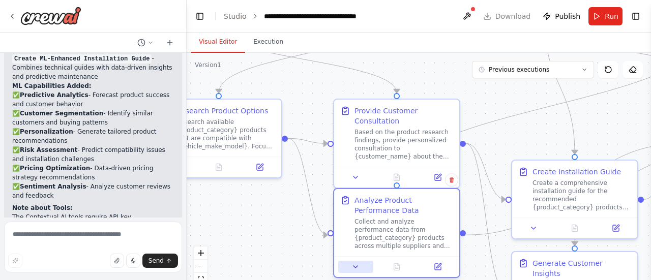
click at [356, 269] on icon at bounding box center [355, 267] width 8 height 8
click at [439, 271] on button at bounding box center [437, 267] width 35 height 12
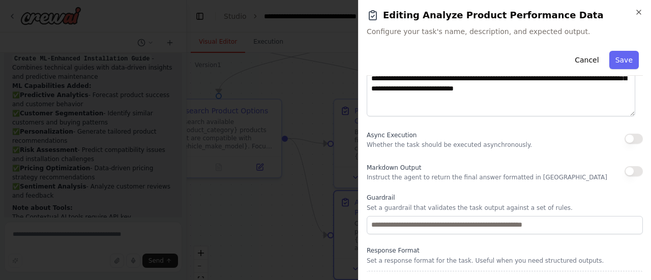
scroll to position [159, 0]
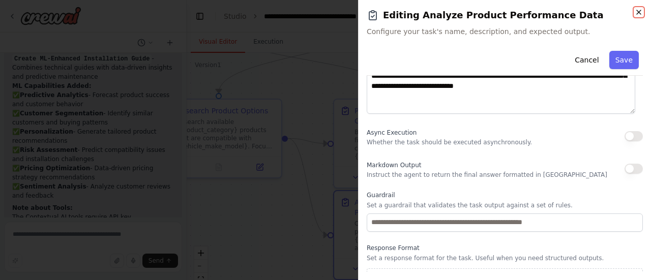
click at [636, 10] on icon "button" at bounding box center [639, 12] width 8 height 8
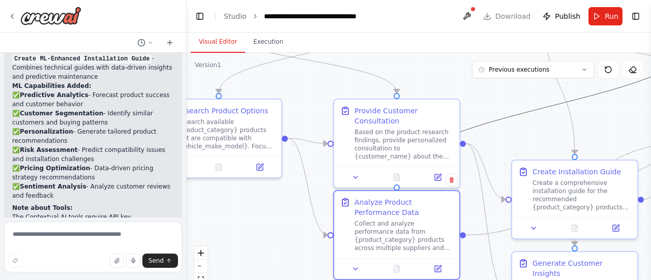
drag, startPoint x: 524, startPoint y: 108, endPoint x: 481, endPoint y: 85, distance: 49.1
click at [481, 85] on div ".deletable-edge-delete-btn { width: 20px; height: 20px; border: 0px solid #ffff…" at bounding box center [419, 180] width 464 height 254
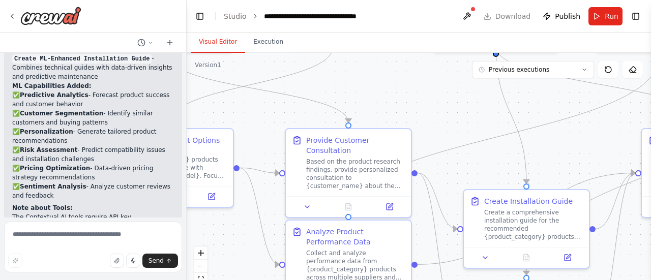
drag, startPoint x: 484, startPoint y: 93, endPoint x: 437, endPoint y: 121, distance: 54.7
click at [437, 121] on div ".deletable-edge-delete-btn { width: 20px; height: 20px; border: 0px solid #ffff…" at bounding box center [419, 180] width 464 height 254
click at [467, 16] on button at bounding box center [467, 16] width 16 height 18
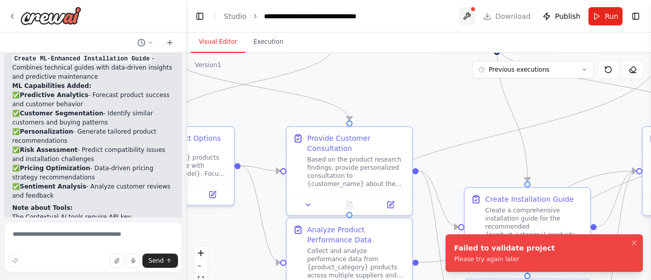
click at [467, 11] on button at bounding box center [467, 16] width 16 height 18
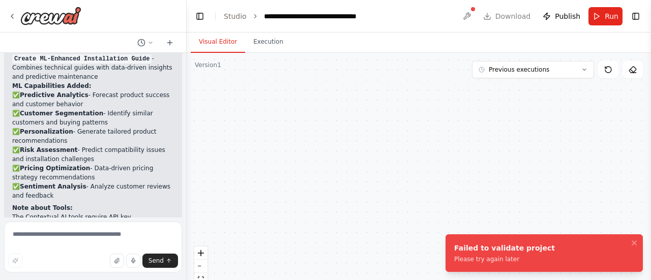
click at [475, 19] on div at bounding box center [467, 16] width 16 height 18
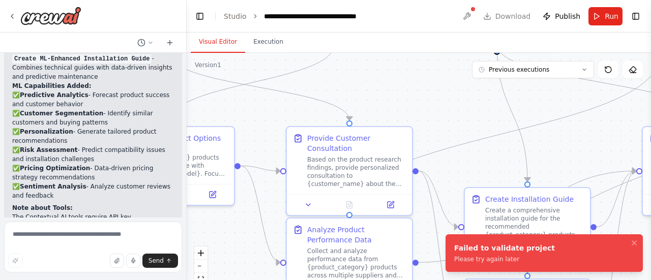
click at [470, 16] on div at bounding box center [467, 16] width 16 height 18
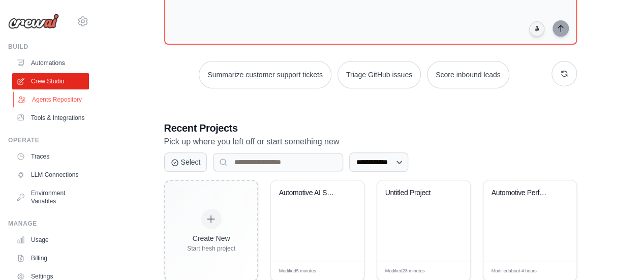
click at [43, 104] on link "Agents Repository" at bounding box center [51, 100] width 77 height 16
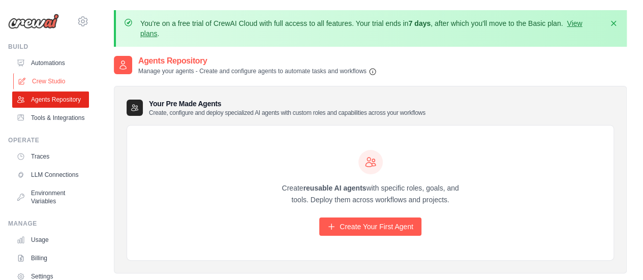
click at [37, 74] on link "Crew Studio" at bounding box center [51, 81] width 77 height 16
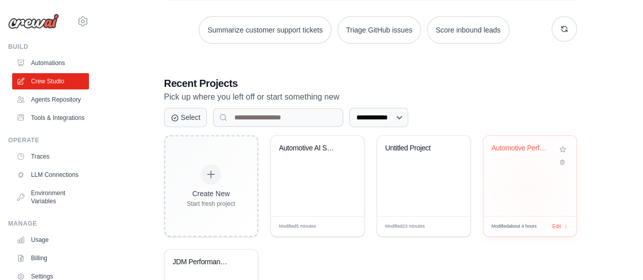
scroll to position [193, 0]
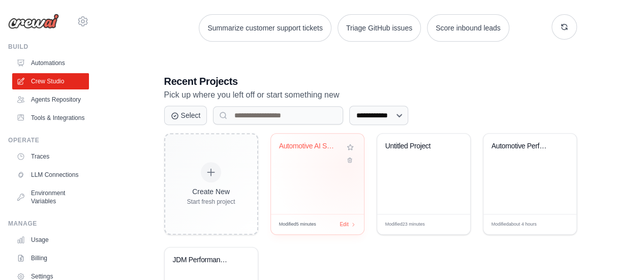
click at [347, 167] on div "Automotive AI Shop with ML Analytic..." at bounding box center [317, 174] width 93 height 80
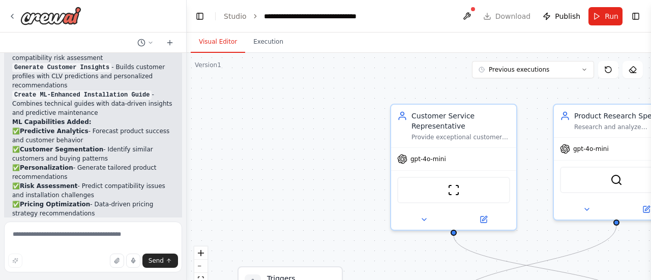
scroll to position [1912, 0]
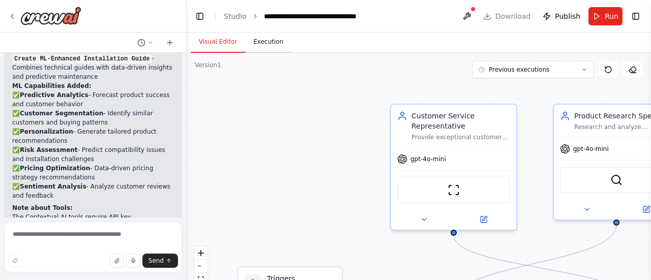
click at [266, 47] on button "Execution" at bounding box center [268, 42] width 46 height 21
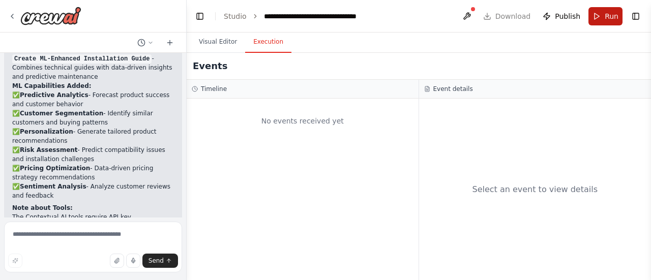
click at [596, 19] on button "Run" at bounding box center [605, 16] width 34 height 18
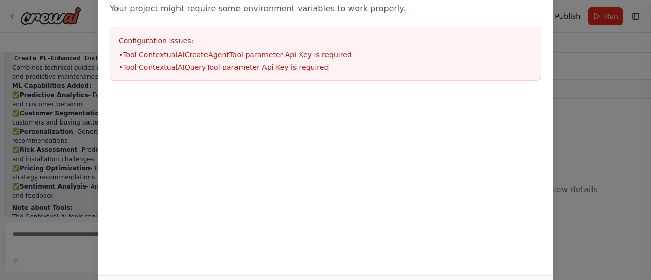
click at [583, 143] on div "Environment configuration Your project might require some environment variables…" at bounding box center [325, 140] width 651 height 280
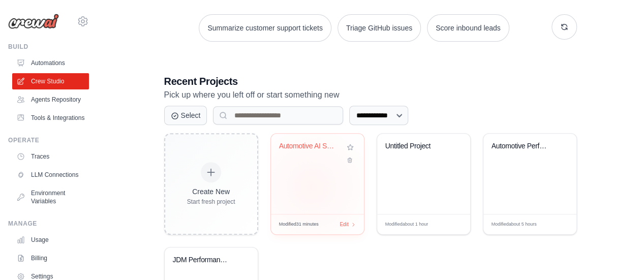
click at [311, 186] on div "Automotive AI Shop with ML Analytic..." at bounding box center [317, 174] width 93 height 80
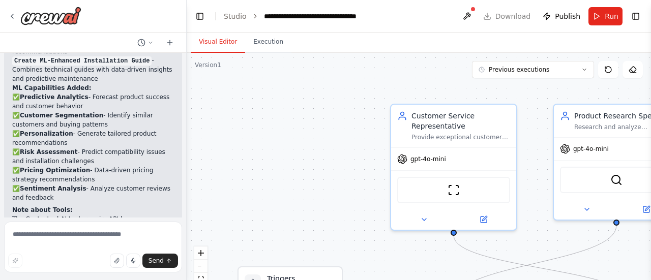
scroll to position [1912, 0]
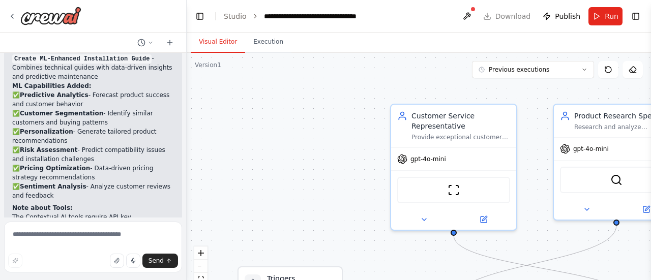
drag, startPoint x: 101, startPoint y: 110, endPoint x: 151, endPoint y: 121, distance: 51.4
click at [151, 213] on p "The Contextual AI tools require API key configuration. You'll need to set up th…" at bounding box center [93, 236] width 162 height 46
click at [152, 213] on p "The Contextual AI tools require API key configuration. You'll need to set up th…" at bounding box center [93, 236] width 162 height 46
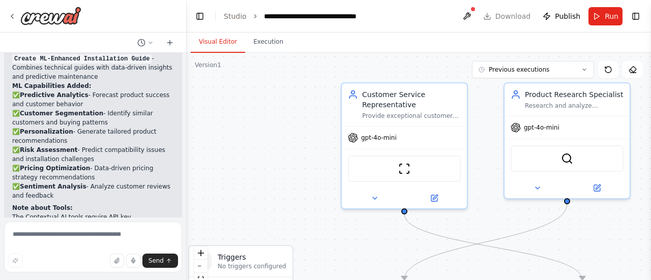
drag, startPoint x: 279, startPoint y: 161, endPoint x: 230, endPoint y: 137, distance: 54.6
click at [231, 136] on div ".deletable-edge-delete-btn { width: 20px; height: 20px; border: 0px solid #ffff…" at bounding box center [419, 180] width 464 height 254
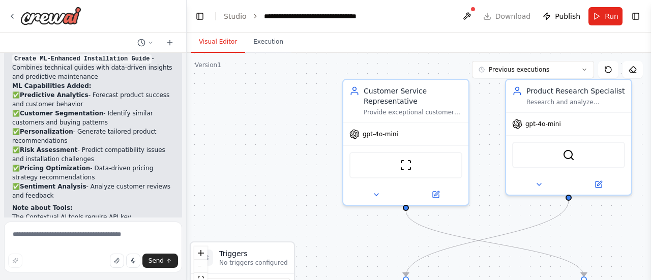
click at [474, 16] on button at bounding box center [467, 16] width 16 height 18
click at [474, 16] on div at bounding box center [467, 16] width 16 height 18
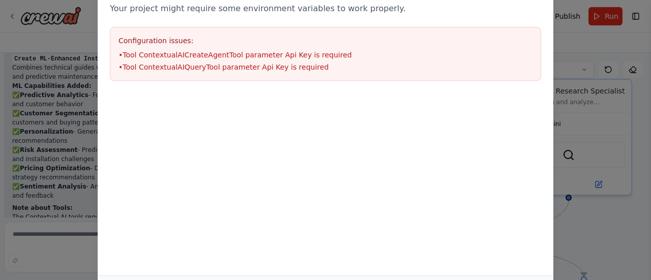
click at [46, 67] on div "Environment configuration Your project might require some environment variables…" at bounding box center [325, 140] width 651 height 280
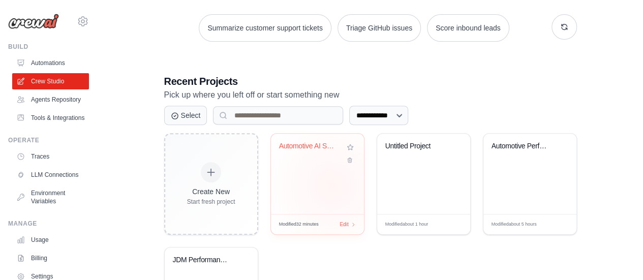
click at [332, 185] on div "Automotive AI Shop with ML Analytic..." at bounding box center [317, 174] width 93 height 80
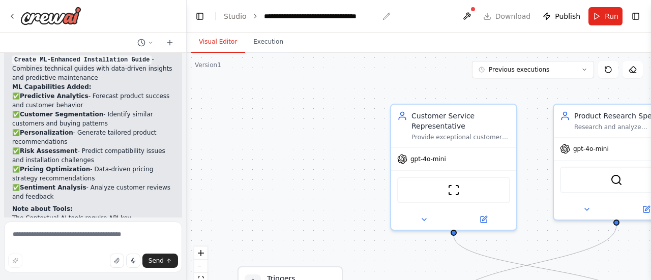
scroll to position [1912, 0]
click at [146, 42] on button at bounding box center [145, 43] width 24 height 12
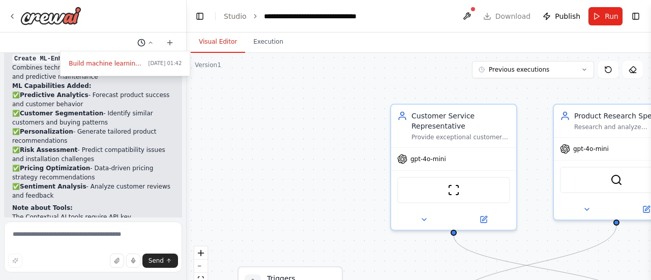
click at [146, 42] on div at bounding box center [93, 140] width 187 height 280
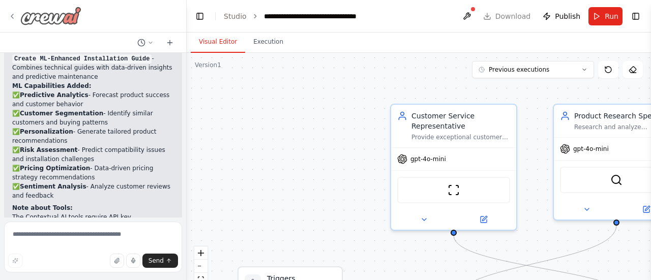
click at [16, 12] on div at bounding box center [44, 16] width 73 height 18
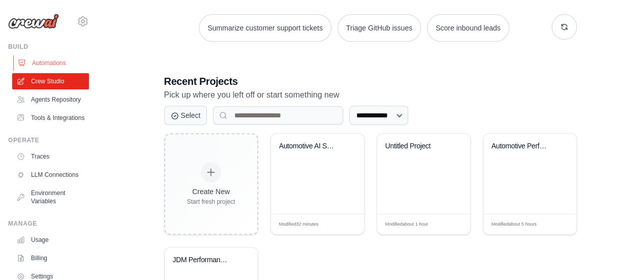
click at [37, 59] on link "Automations" at bounding box center [51, 63] width 77 height 16
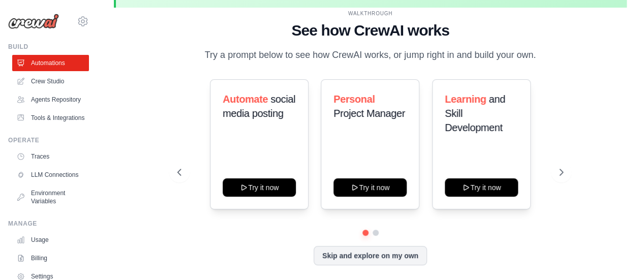
scroll to position [45, 0]
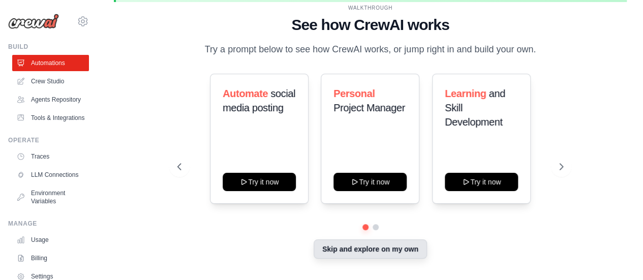
click at [354, 254] on button "Skip and explore on my own" at bounding box center [370, 249] width 113 height 19
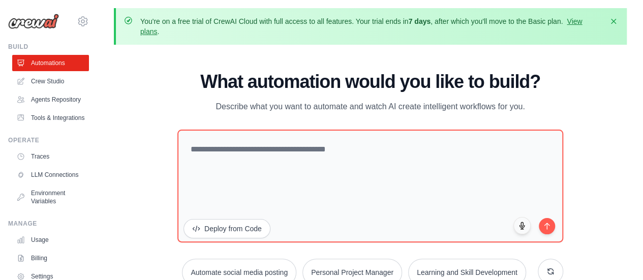
scroll to position [0, 0]
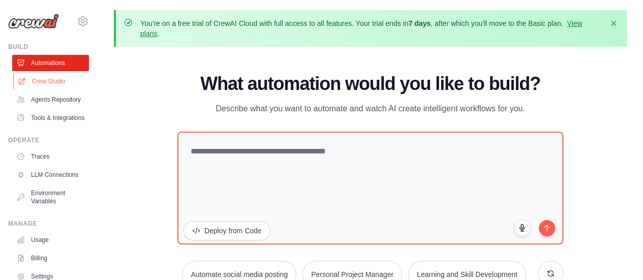
click at [33, 76] on link "Crew Studio" at bounding box center [51, 81] width 77 height 16
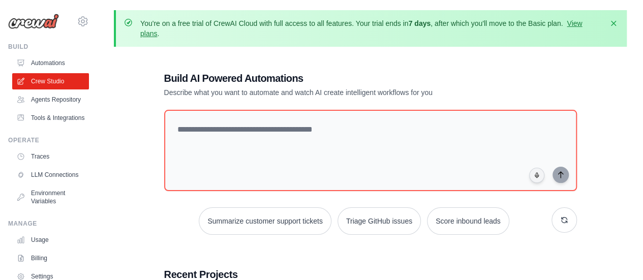
scroll to position [245, 0]
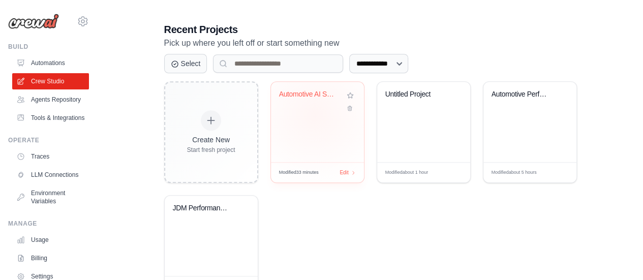
click at [315, 113] on div "Automotive AI Shop with ML Analytic..." at bounding box center [317, 122] width 93 height 80
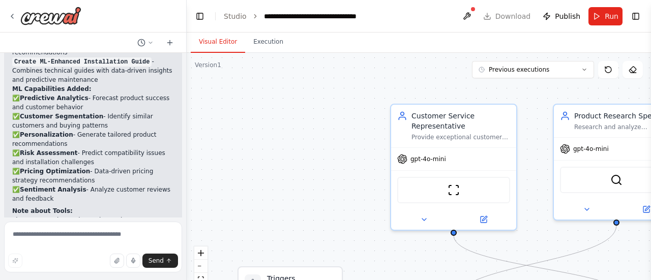
scroll to position [1912, 0]
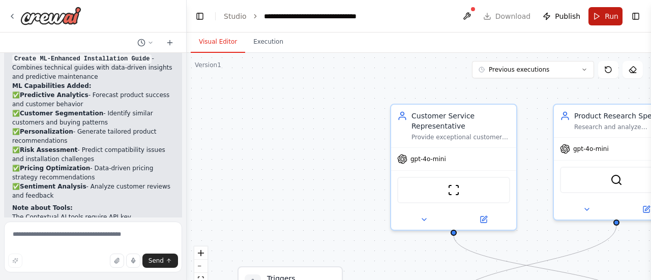
click at [590, 21] on button "Run" at bounding box center [605, 16] width 34 height 18
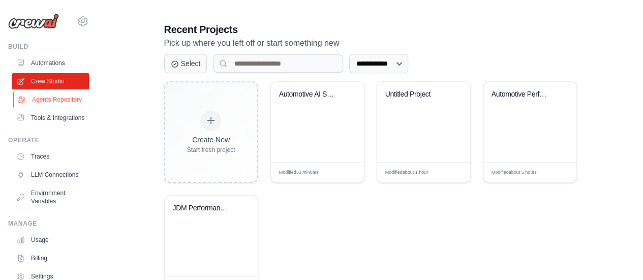
click at [50, 101] on link "Agents Repository" at bounding box center [51, 100] width 77 height 16
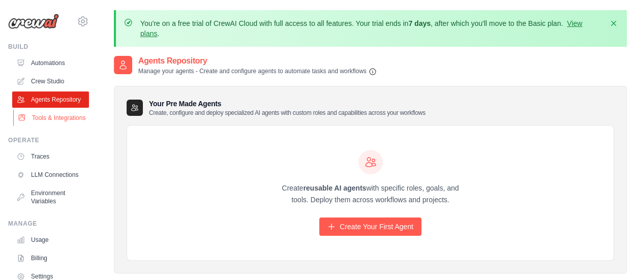
click at [39, 124] on link "Tools & Integrations" at bounding box center [51, 118] width 77 height 16
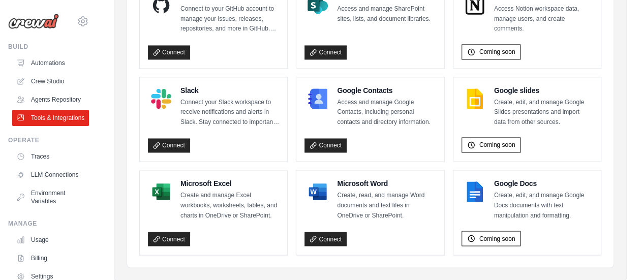
scroll to position [772, 0]
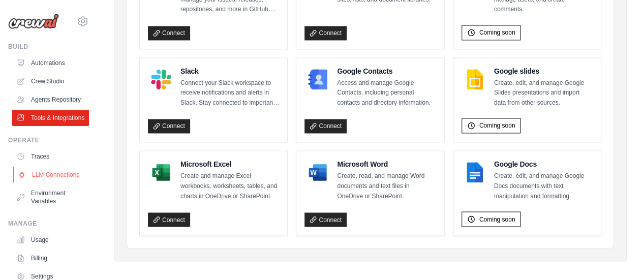
click at [54, 183] on link "LLM Connections" at bounding box center [51, 175] width 77 height 16
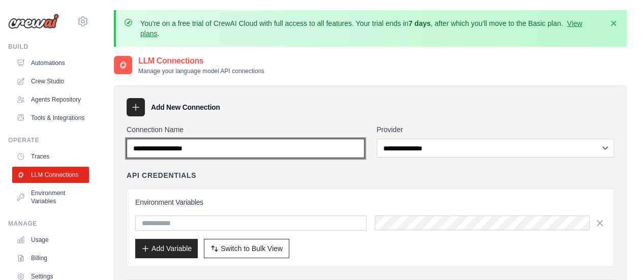
click at [265, 157] on input "Connection Name" at bounding box center [246, 148] width 238 height 19
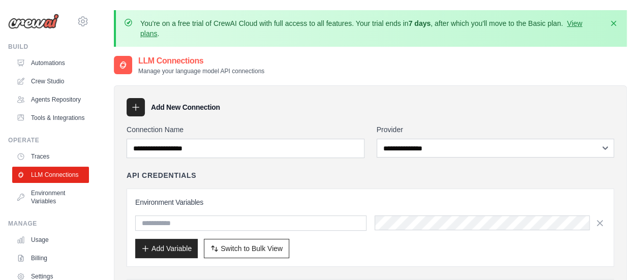
click at [260, 173] on div "API Credentials" at bounding box center [371, 175] width 488 height 10
click at [57, 210] on link "Environment Variables" at bounding box center [51, 197] width 77 height 24
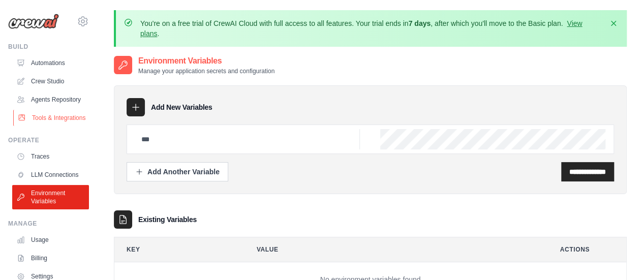
click at [48, 124] on link "Tools & Integrations" at bounding box center [51, 118] width 77 height 16
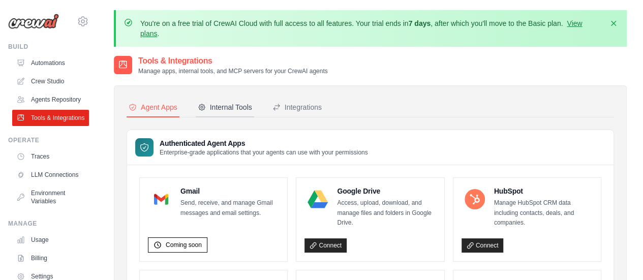
click at [222, 109] on div "Internal Tools" at bounding box center [225, 107] width 54 height 10
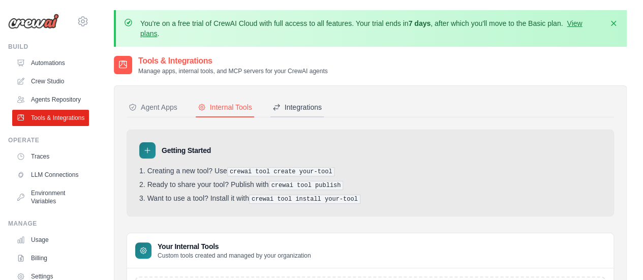
click at [286, 105] on div "Integrations" at bounding box center [297, 107] width 49 height 10
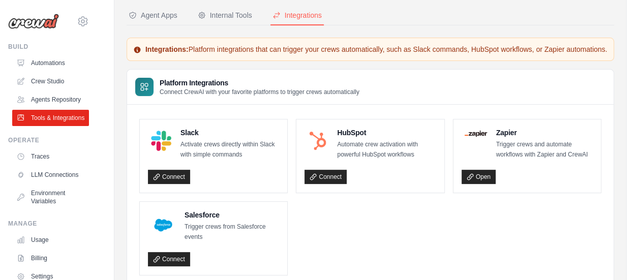
scroll to position [90, 0]
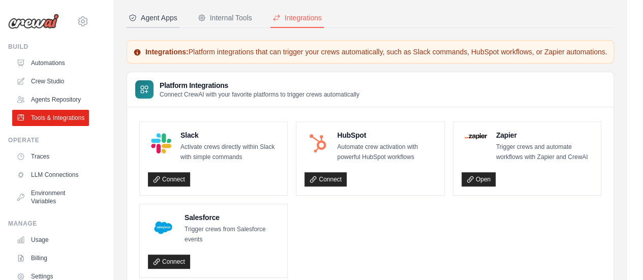
click at [167, 12] on button "Agent Apps" at bounding box center [153, 18] width 53 height 19
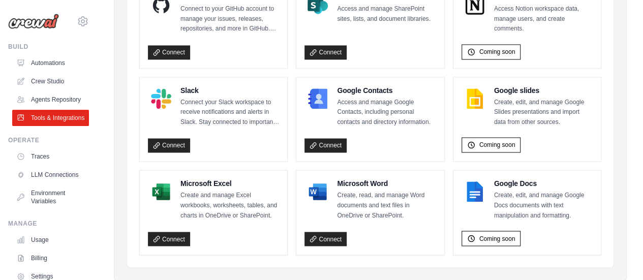
scroll to position [772, 0]
